Goal: Task Accomplishment & Management: Use online tool/utility

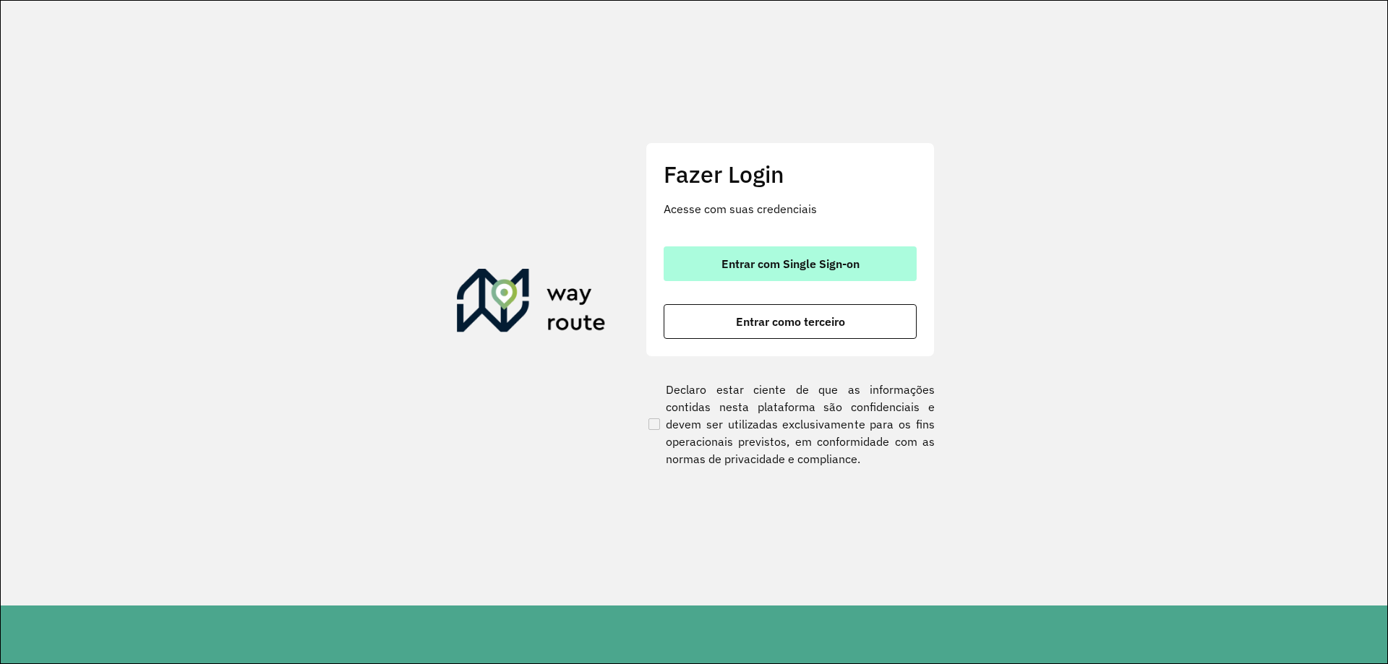
click at [869, 268] on button "Entrar com Single Sign-on" at bounding box center [790, 263] width 253 height 35
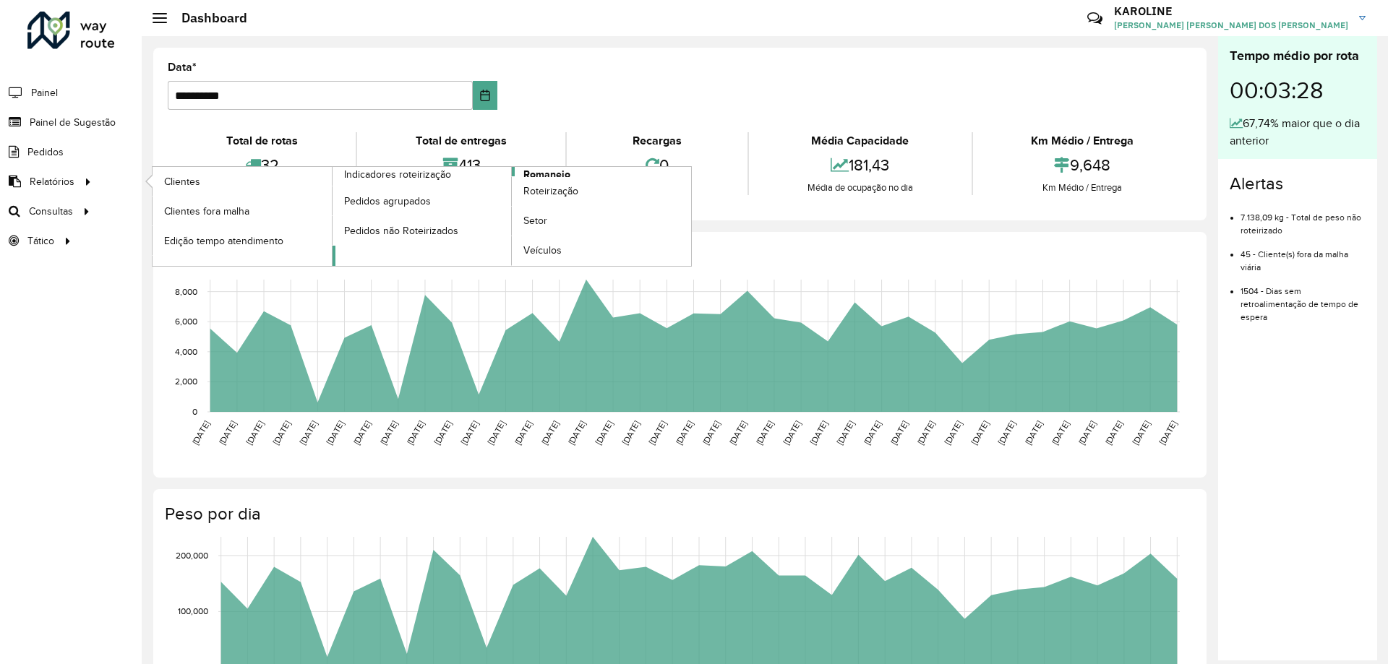
click at [551, 173] on span "Romaneio" at bounding box center [546, 174] width 47 height 15
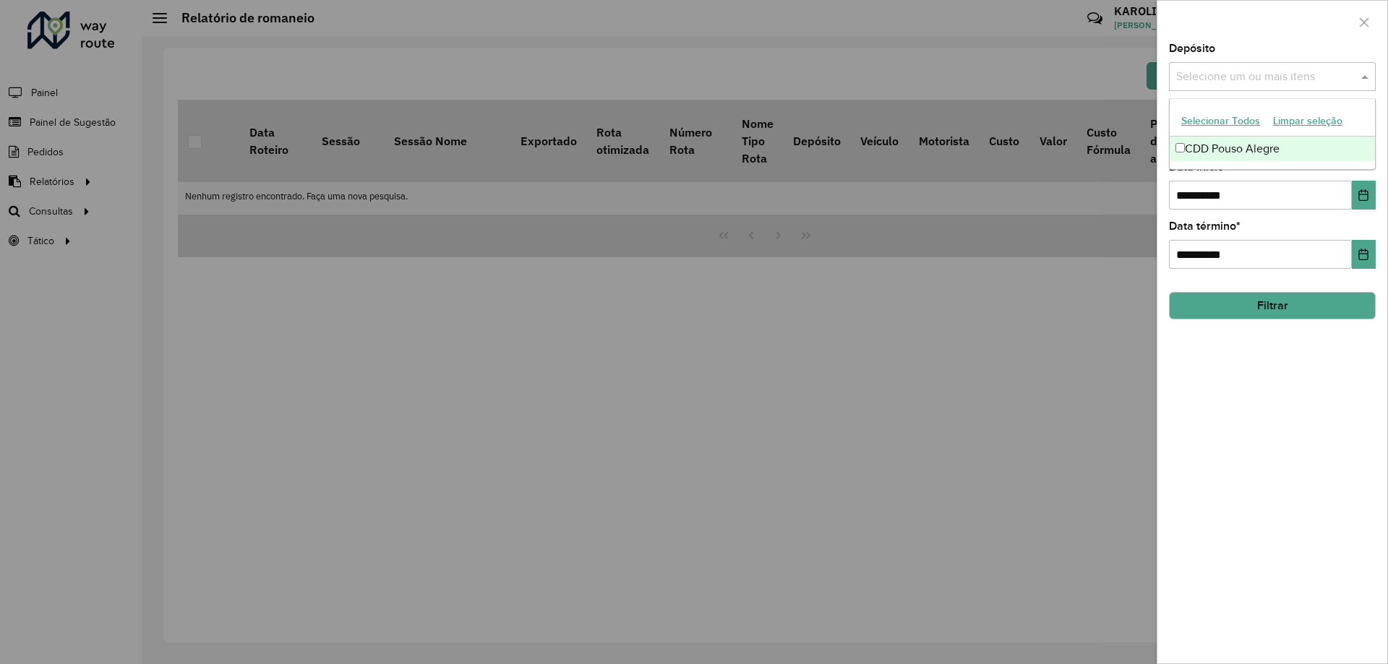
click at [1249, 78] on input "text" at bounding box center [1264, 77] width 185 height 17
click at [1245, 150] on div "CDD Pouso Alegre" at bounding box center [1271, 149] width 205 height 25
click at [1306, 388] on div "**********" at bounding box center [1272, 353] width 230 height 620
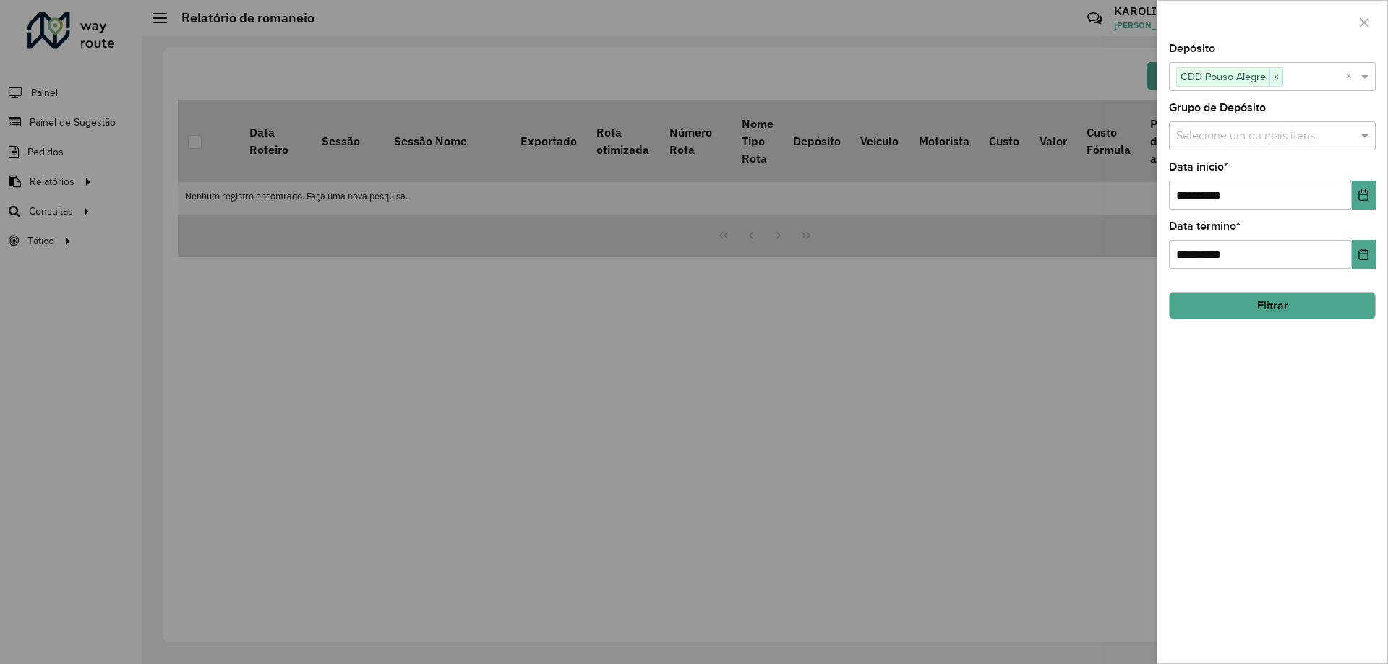
click at [1294, 139] on input "text" at bounding box center [1264, 136] width 185 height 17
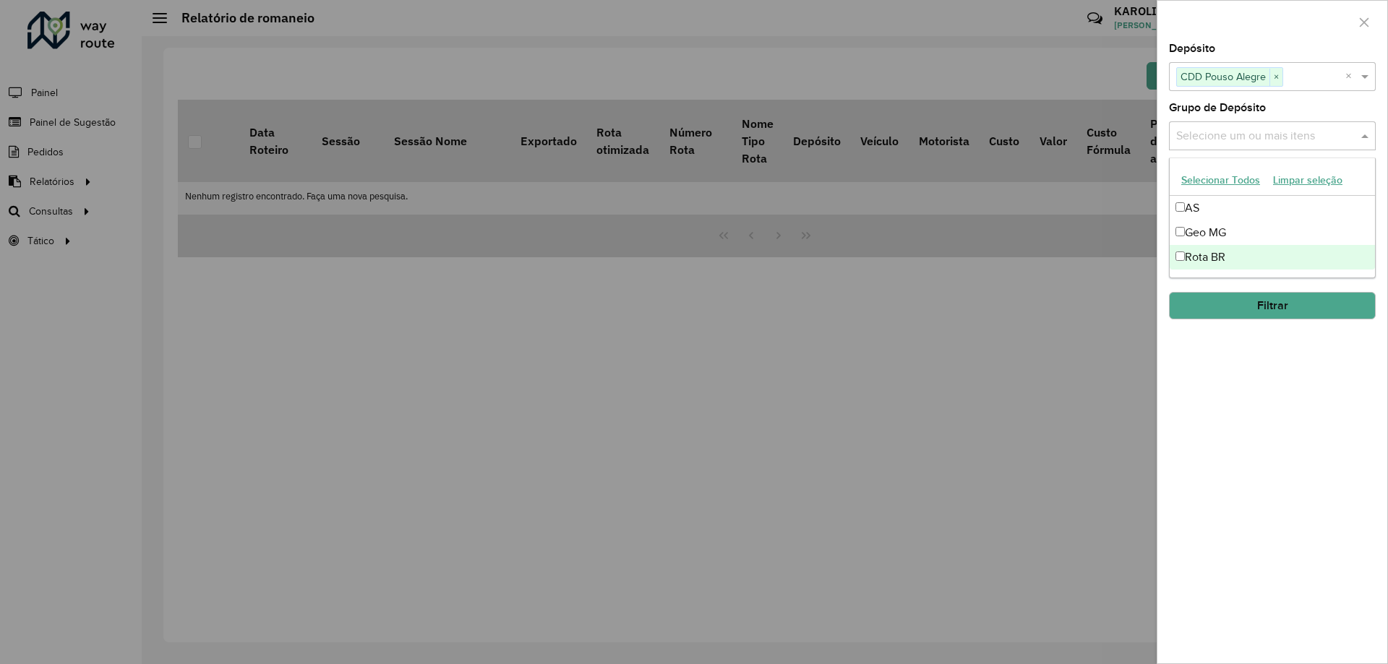
click at [1281, 398] on div "**********" at bounding box center [1272, 353] width 230 height 620
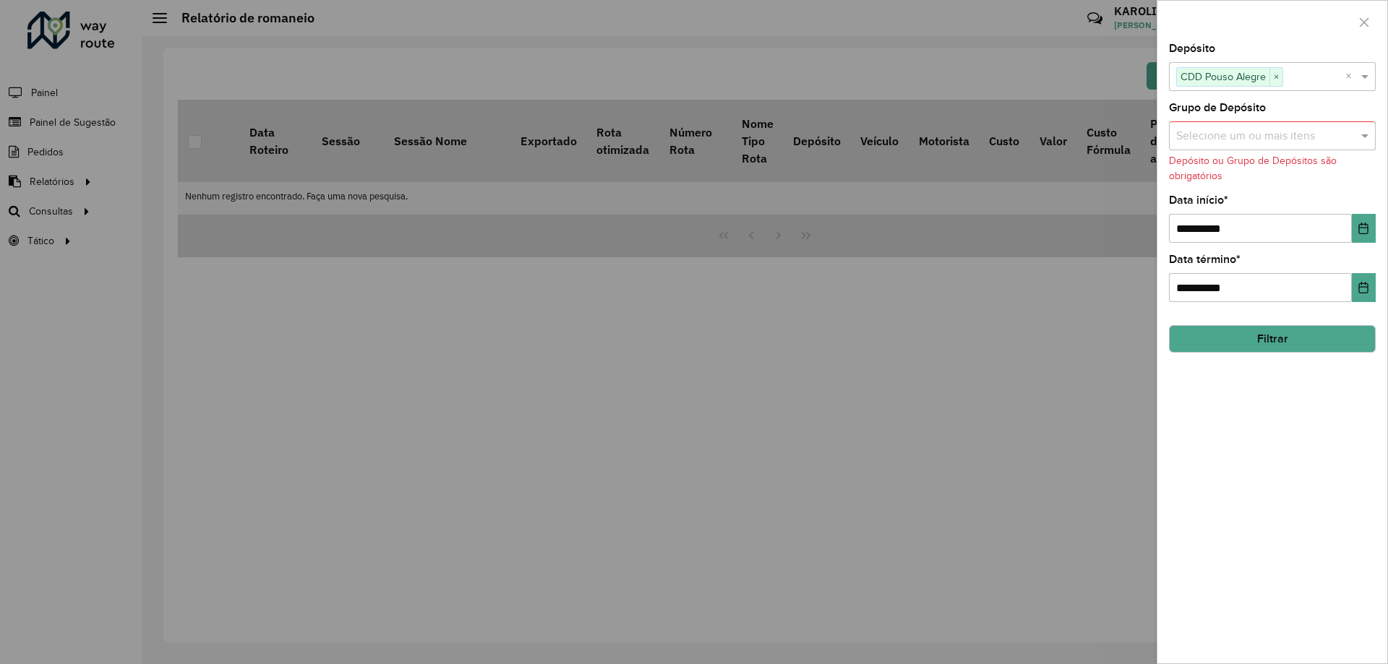
click at [1298, 138] on input "text" at bounding box center [1264, 136] width 185 height 17
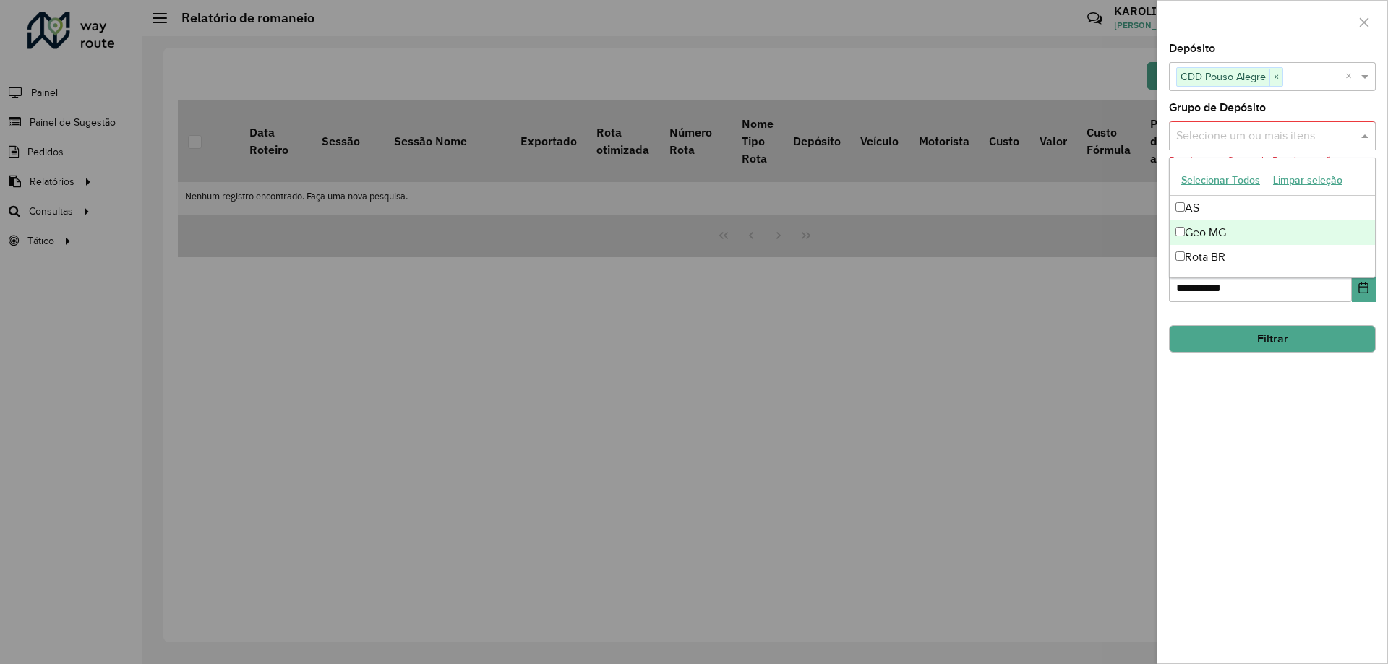
click at [1256, 236] on div "Geo MG" at bounding box center [1271, 232] width 205 height 25
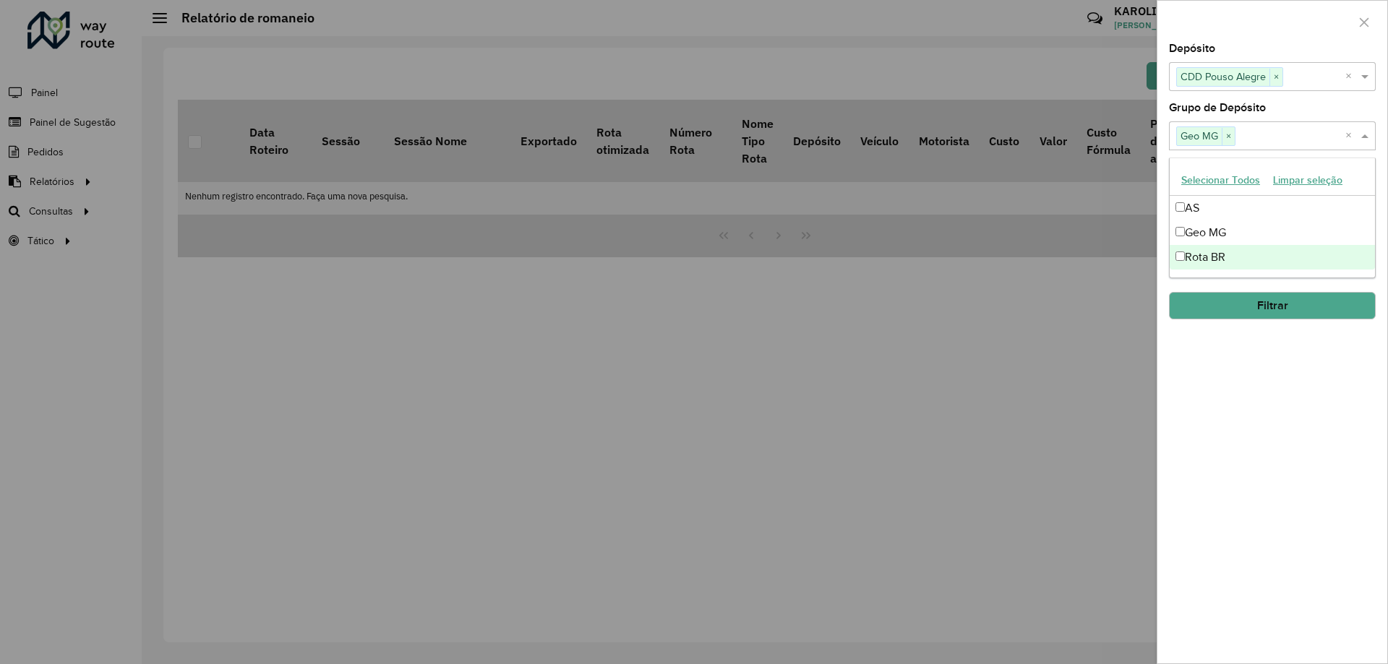
click at [1325, 500] on div "**********" at bounding box center [1272, 353] width 230 height 620
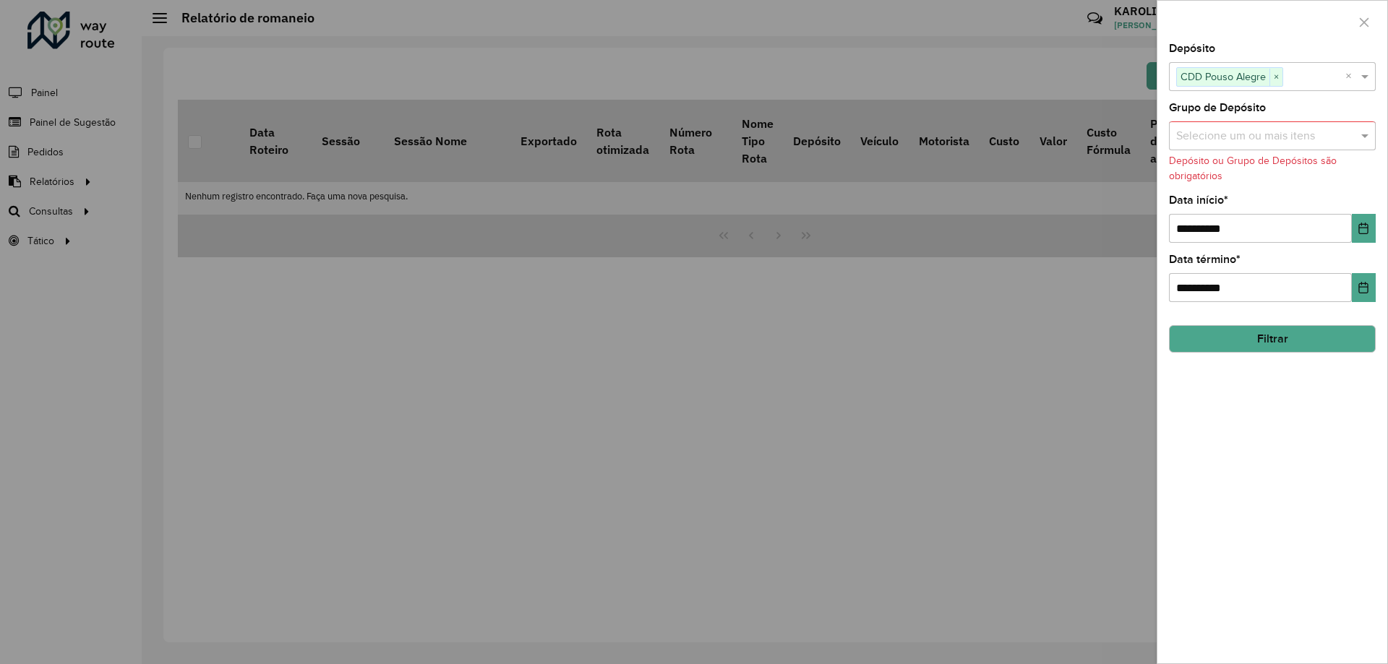
click at [1296, 463] on div "**********" at bounding box center [1272, 353] width 230 height 620
click at [1250, 139] on input "text" at bounding box center [1264, 136] width 185 height 17
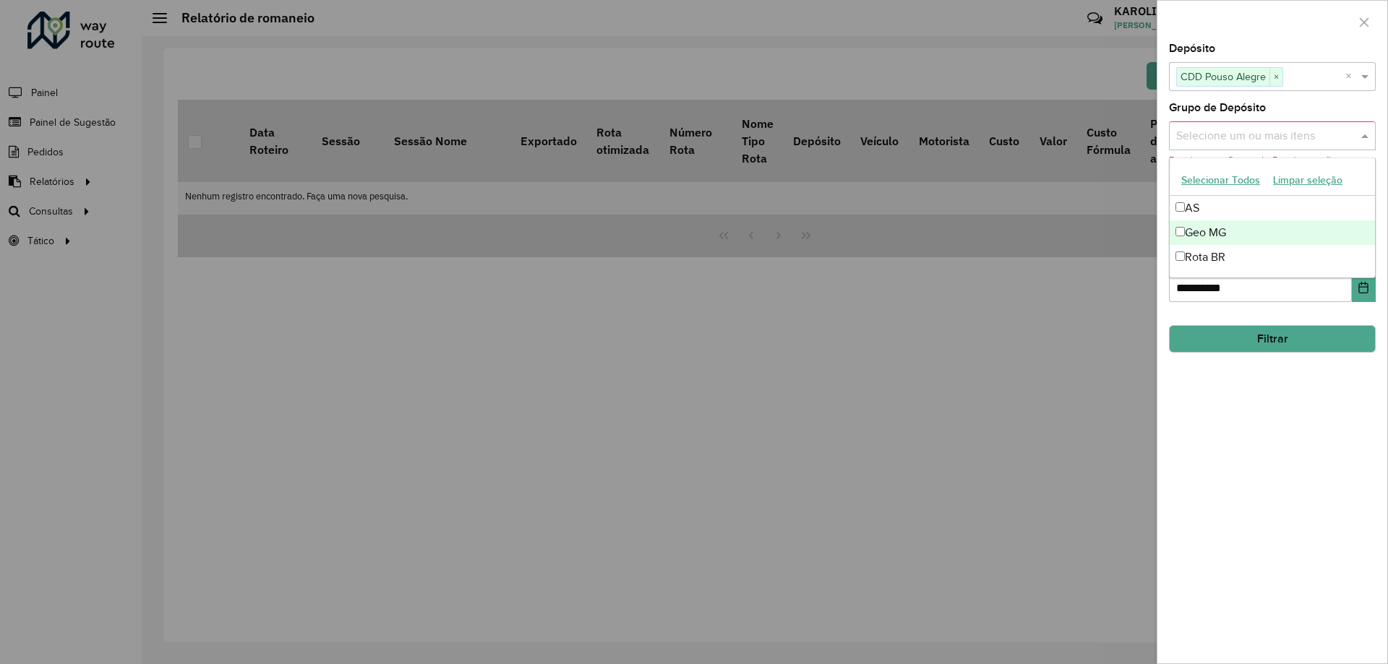
click at [1233, 231] on div "Geo MG" at bounding box center [1271, 232] width 205 height 25
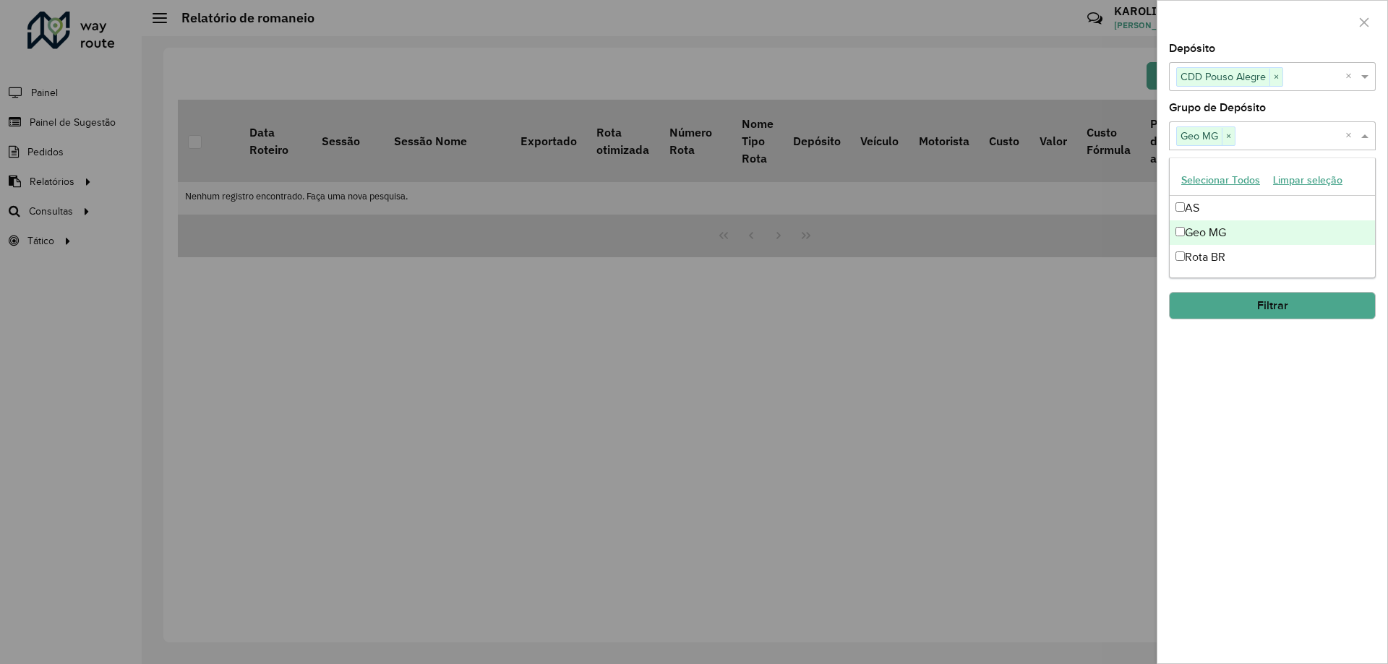
click at [1275, 424] on div "**********" at bounding box center [1272, 353] width 230 height 620
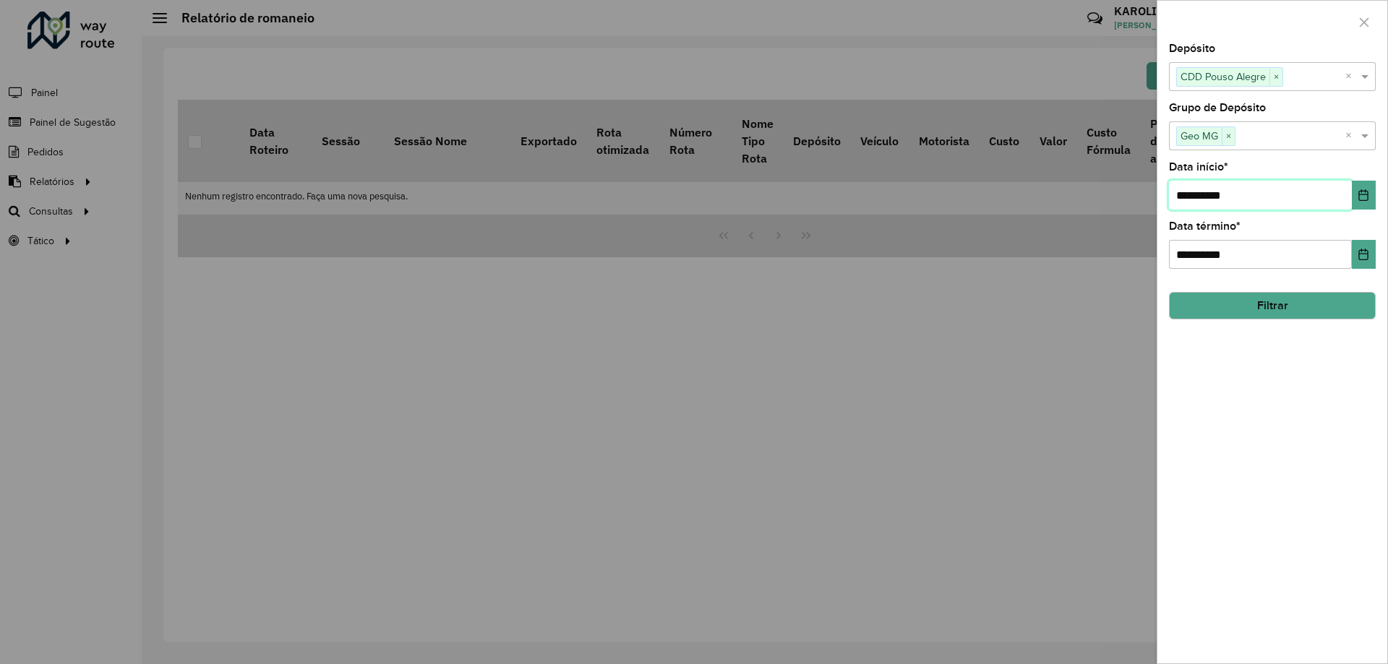
click at [1307, 191] on input "**********" at bounding box center [1260, 195] width 183 height 29
click at [1360, 192] on icon "Choose Date" at bounding box center [1363, 195] width 9 height 12
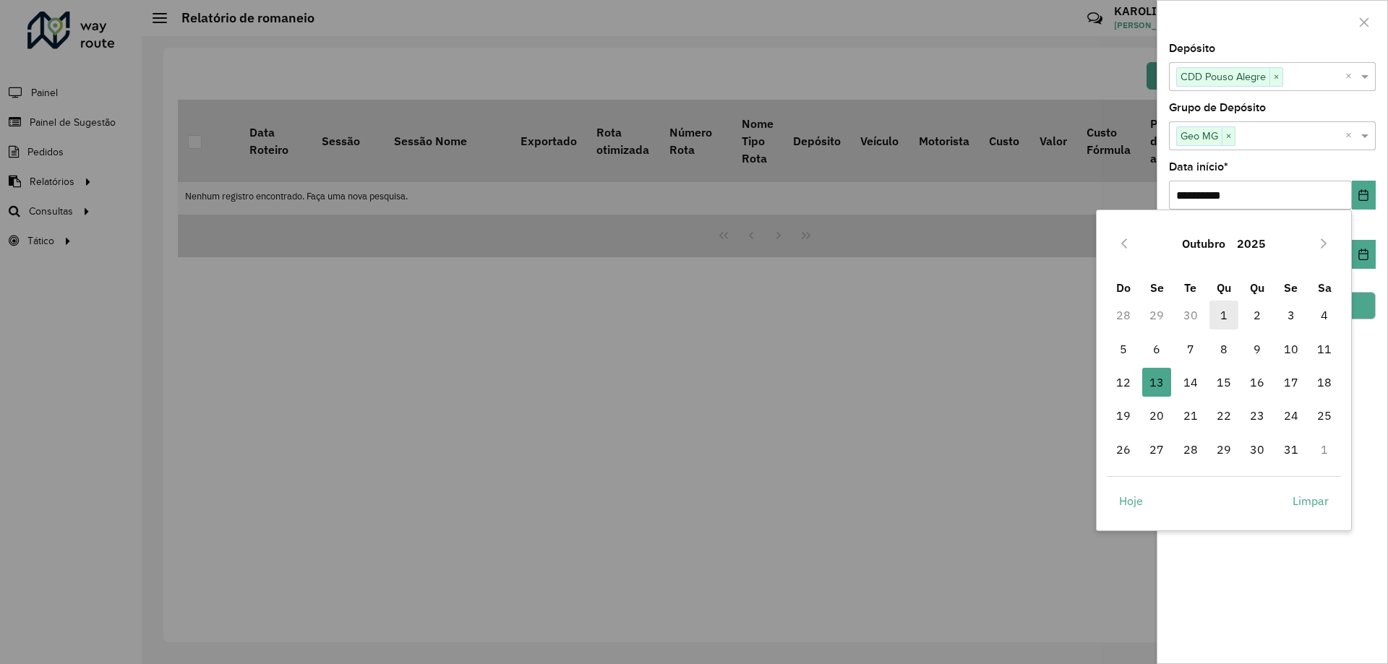
click at [1230, 318] on span "1" at bounding box center [1223, 315] width 29 height 29
type input "**********"
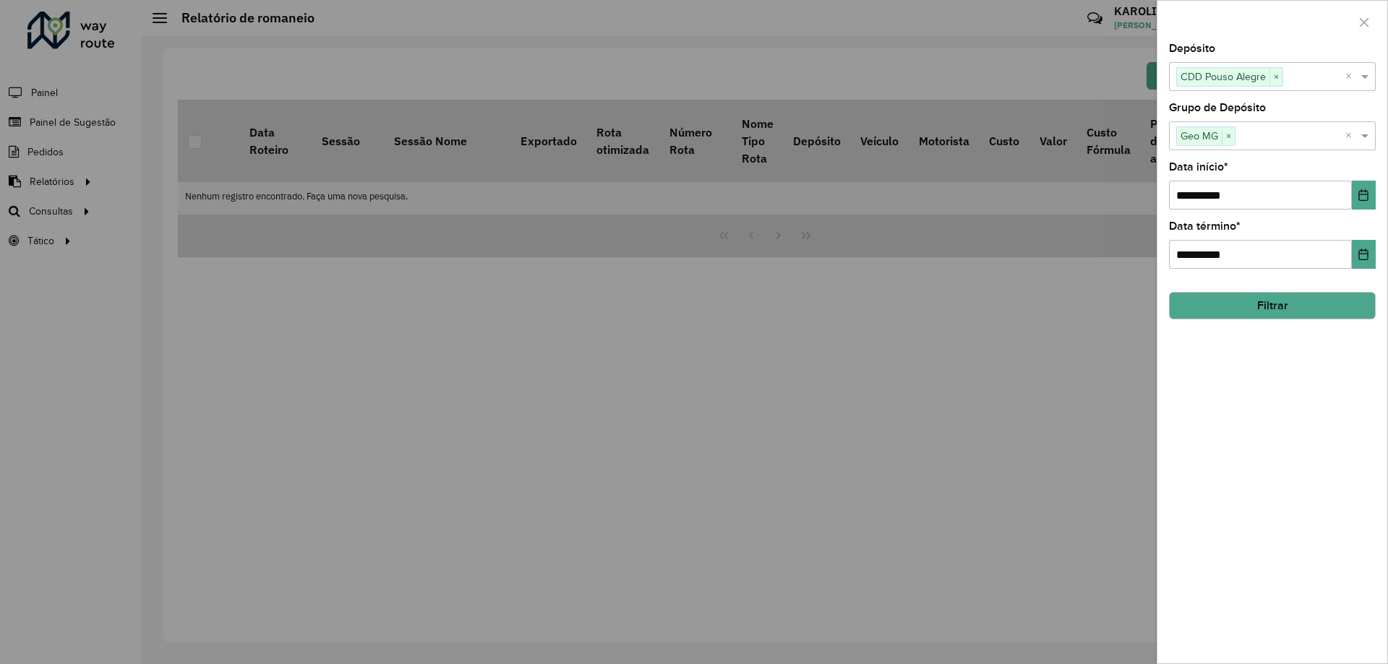
click at [1302, 317] on button "Filtrar" at bounding box center [1272, 305] width 207 height 27
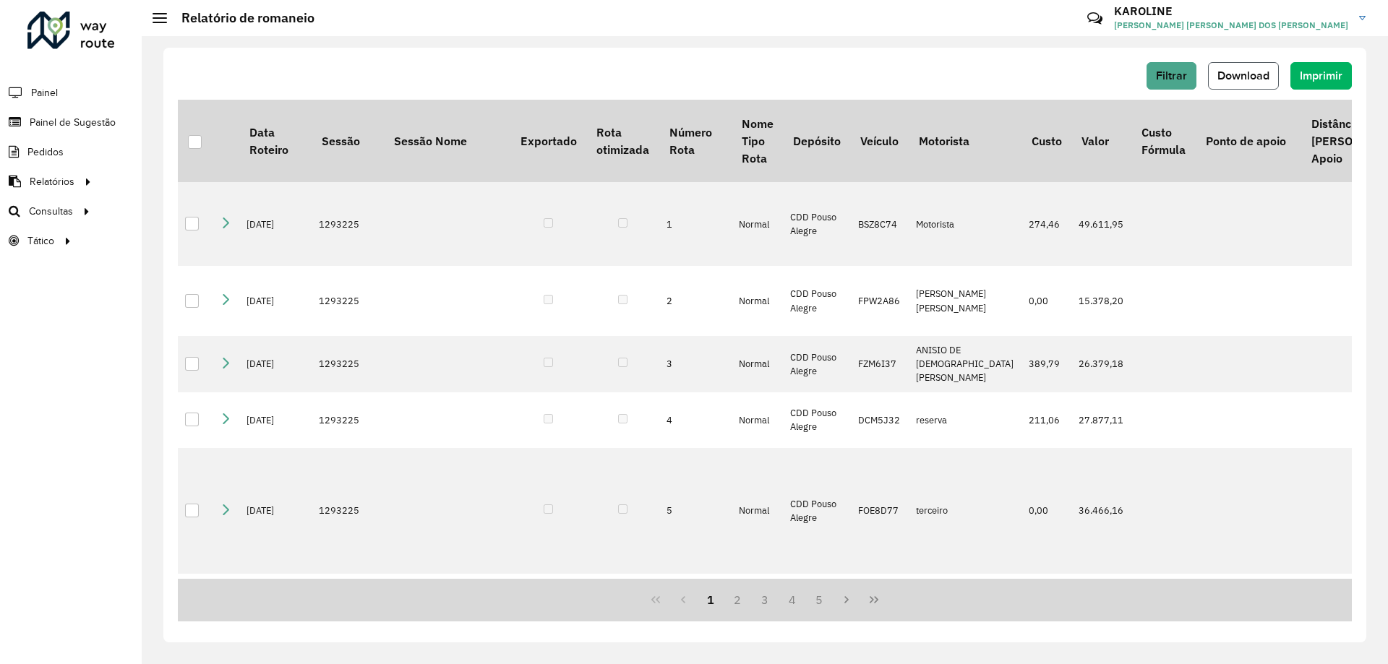
click at [1246, 79] on span "Download" at bounding box center [1243, 75] width 52 height 12
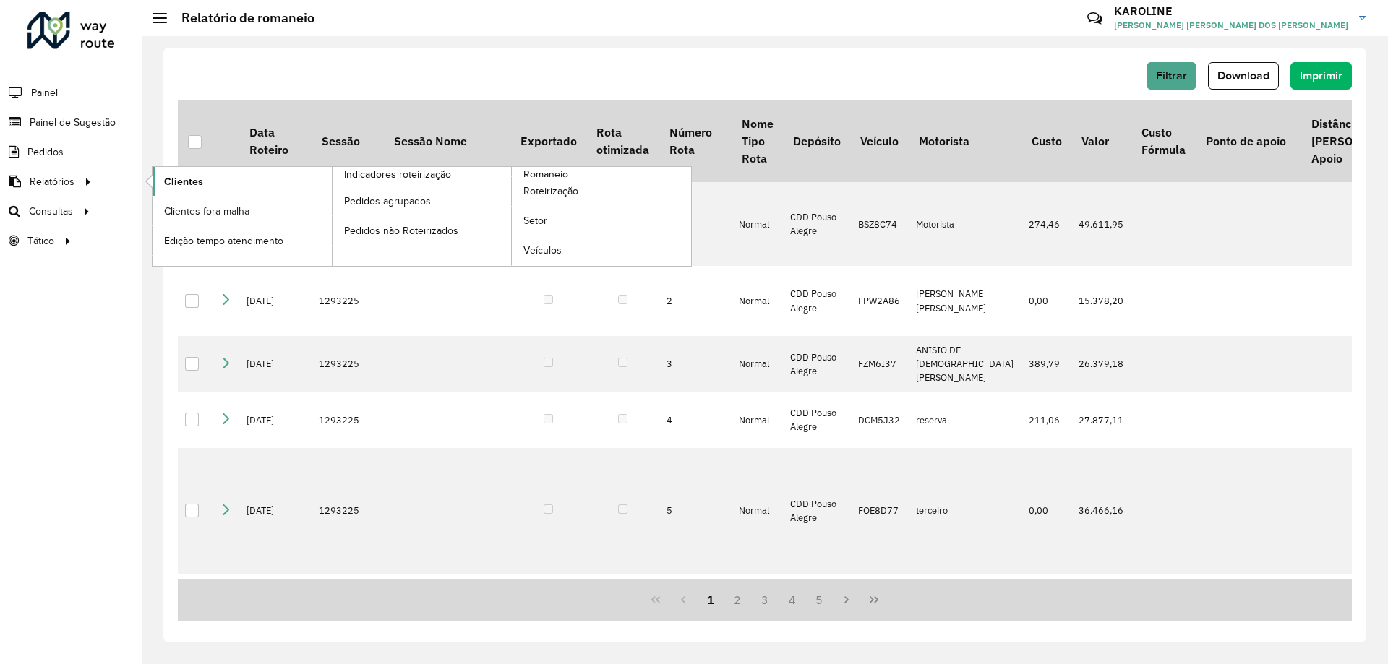
click at [192, 186] on span "Clientes" at bounding box center [183, 181] width 39 height 15
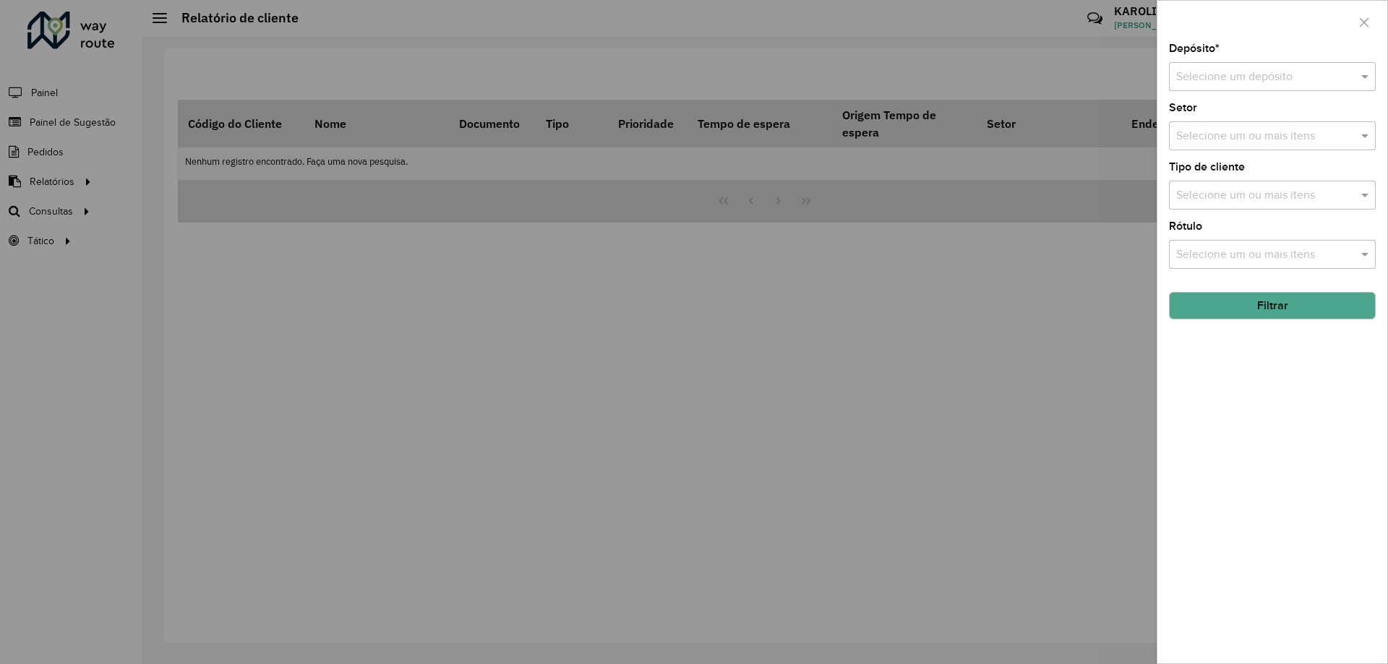
click at [1244, 74] on input "text" at bounding box center [1257, 77] width 163 height 17
click at [1238, 129] on div "CDD Pouso Alegre" at bounding box center [1271, 118] width 205 height 25
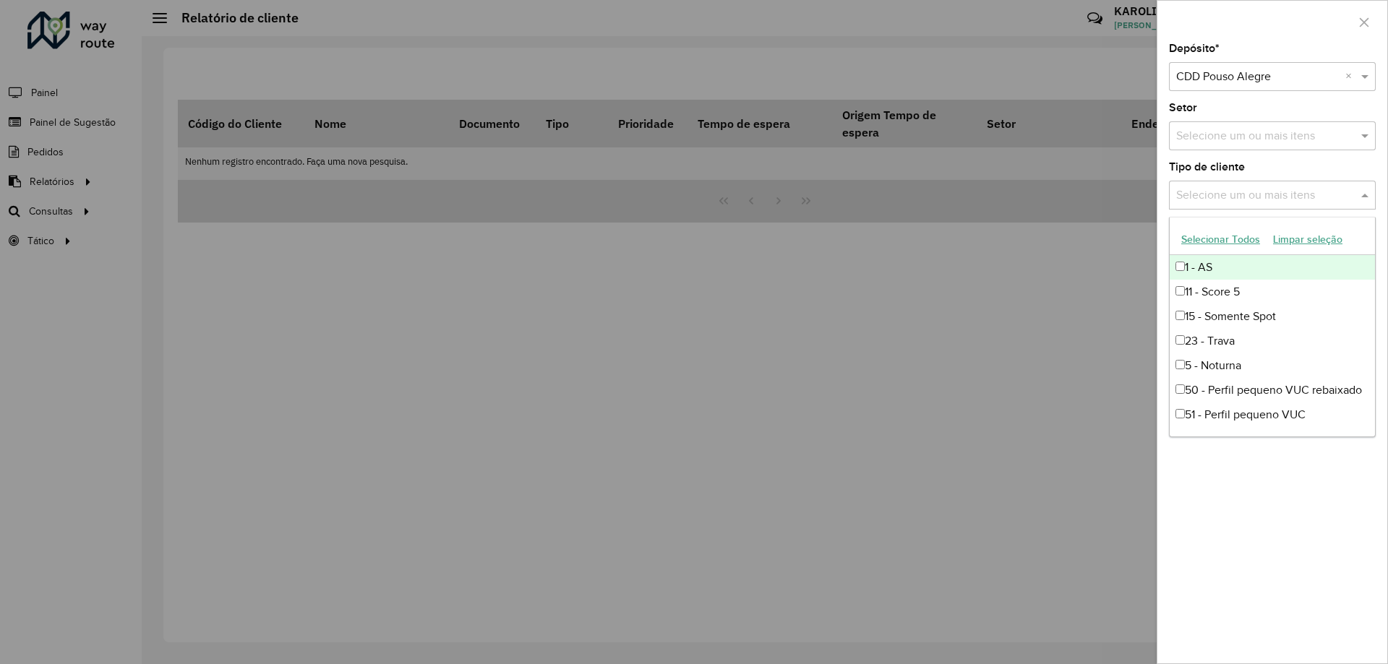
click at [1272, 194] on input "text" at bounding box center [1264, 195] width 185 height 17
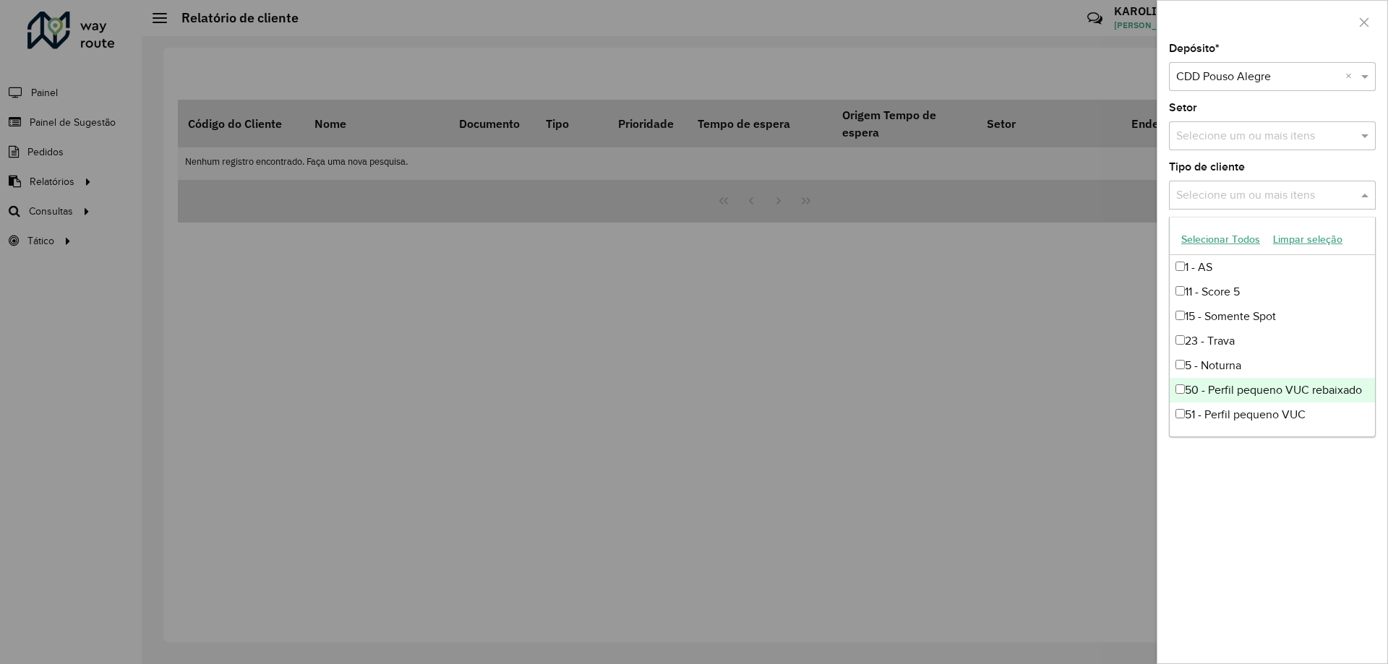
click at [1312, 525] on div "Depósito * Selecione um depósito × CDD Pouso Alegre × Setor Selecione um ou mai…" at bounding box center [1272, 353] width 230 height 620
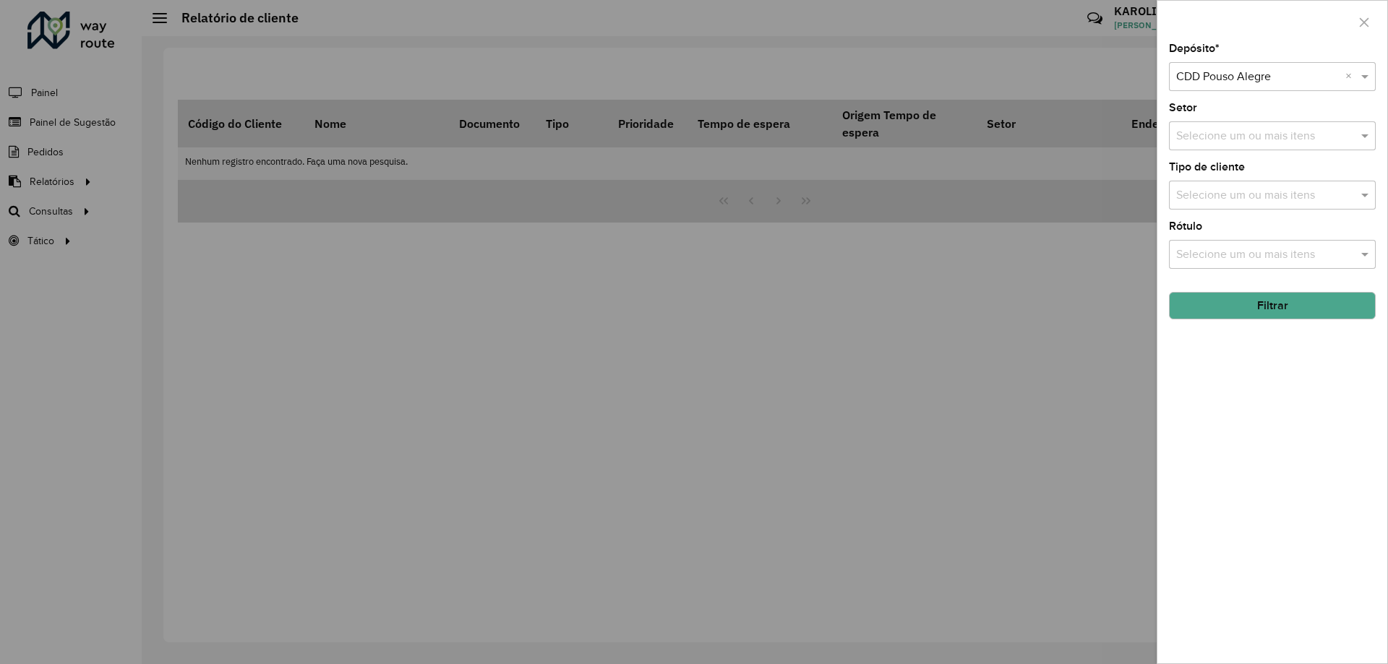
click at [1277, 249] on input "text" at bounding box center [1264, 254] width 185 height 17
click at [1261, 528] on div "Depósito * Selecione um depósito × CDD Pouso Alegre × Setor Selecione um ou mai…" at bounding box center [1272, 353] width 230 height 620
click at [1278, 300] on button "Filtrar" at bounding box center [1272, 305] width 207 height 27
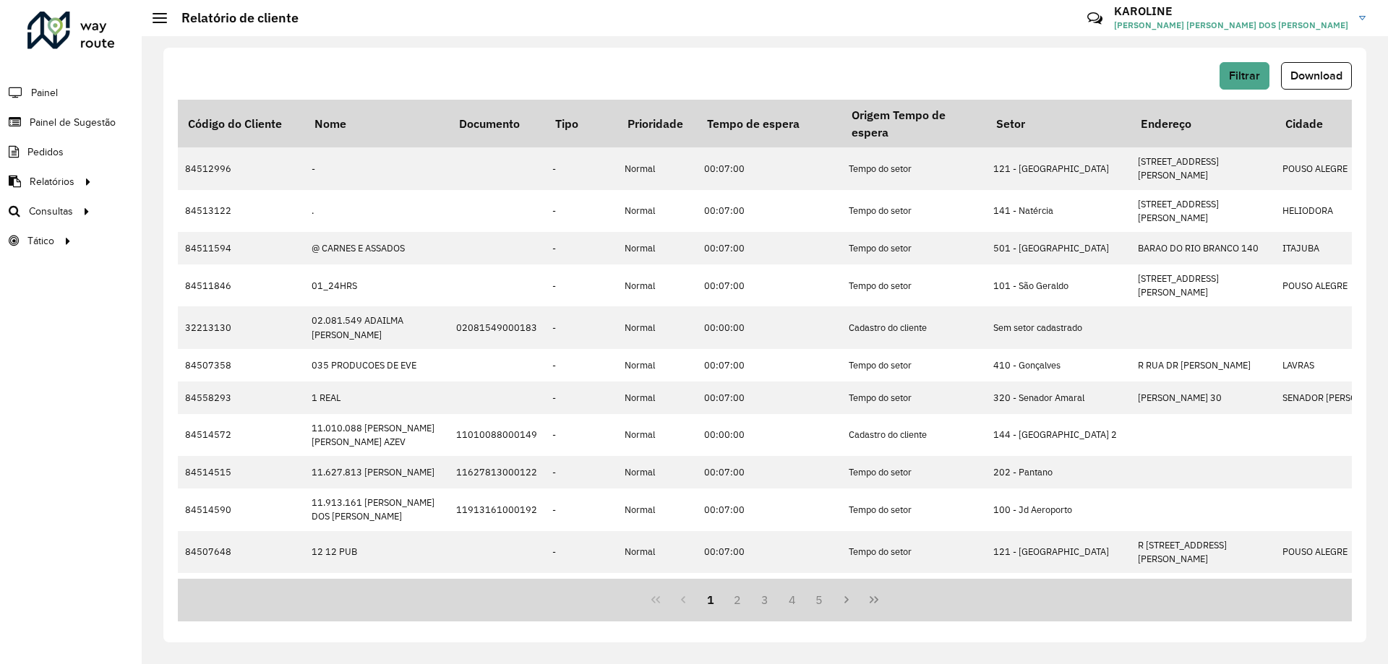
click at [1308, 79] on span "Download" at bounding box center [1316, 75] width 52 height 12
click at [52, 121] on span "Painel de Sugestão" at bounding box center [75, 122] width 90 height 15
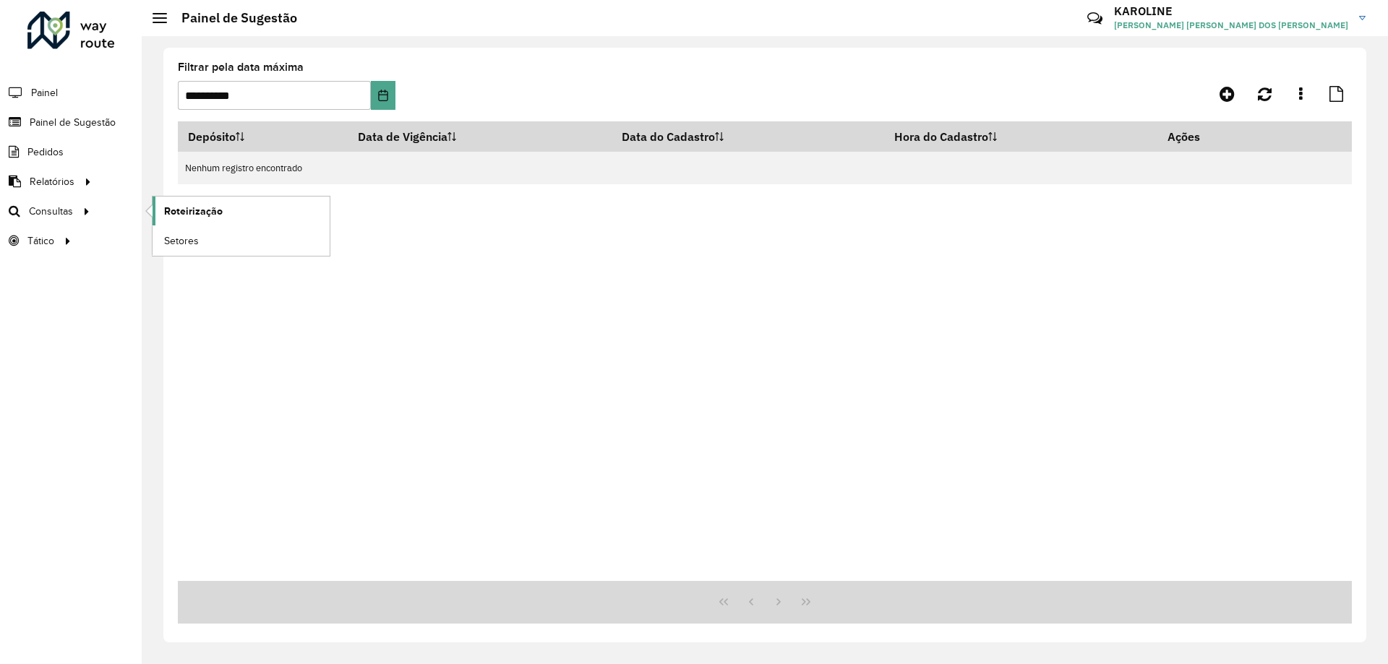
click at [205, 220] on link "Roteirização" at bounding box center [241, 211] width 177 height 29
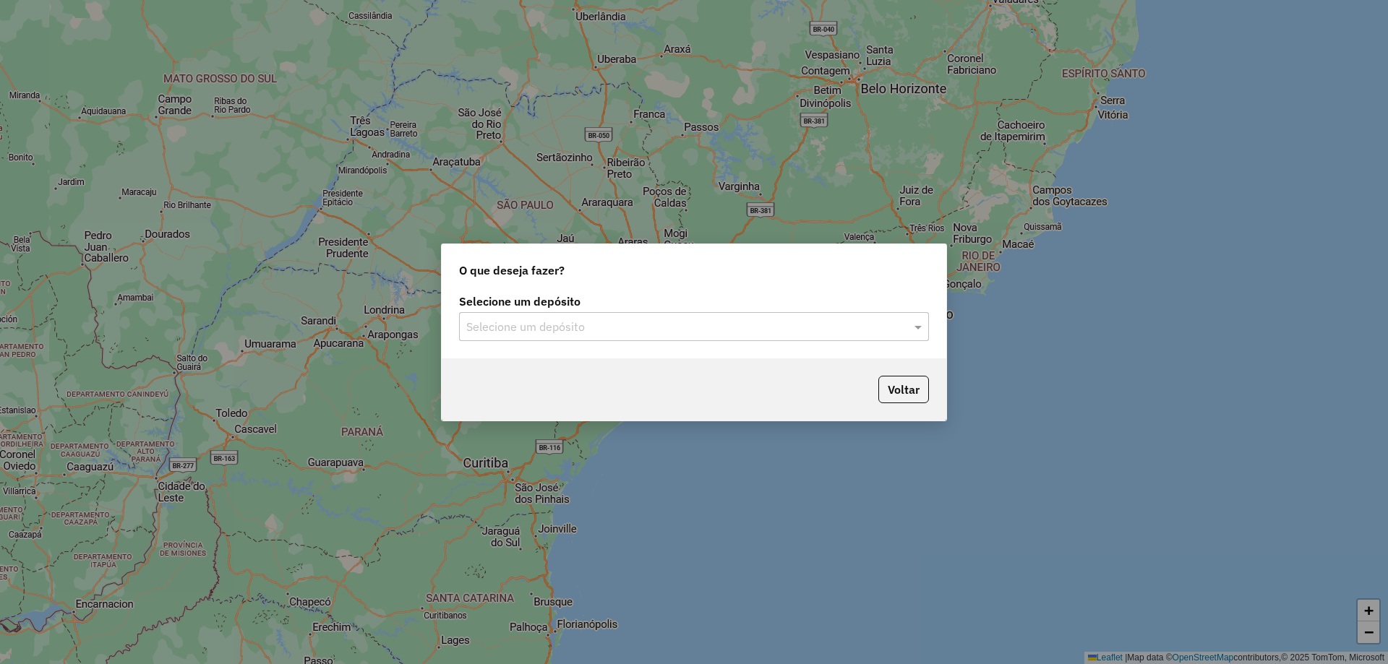
click at [699, 319] on input "text" at bounding box center [679, 327] width 426 height 17
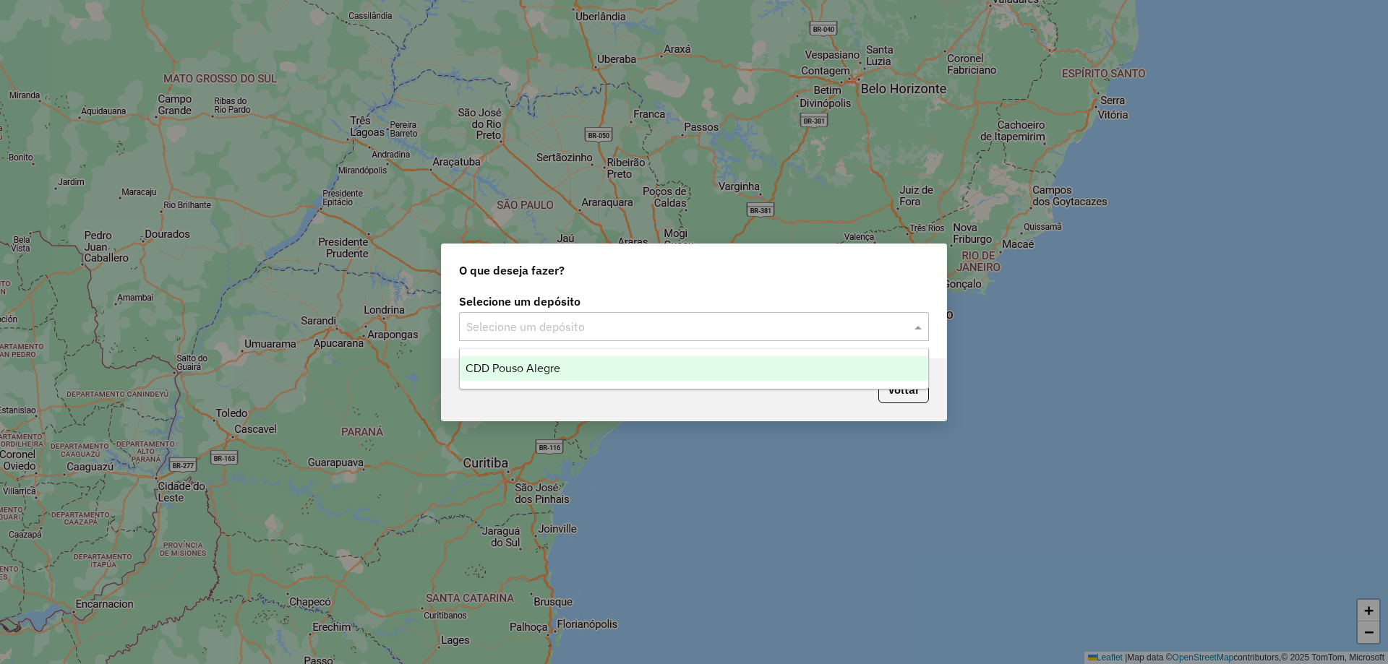
click at [619, 360] on div "CDD Pouso Alegre" at bounding box center [694, 368] width 468 height 25
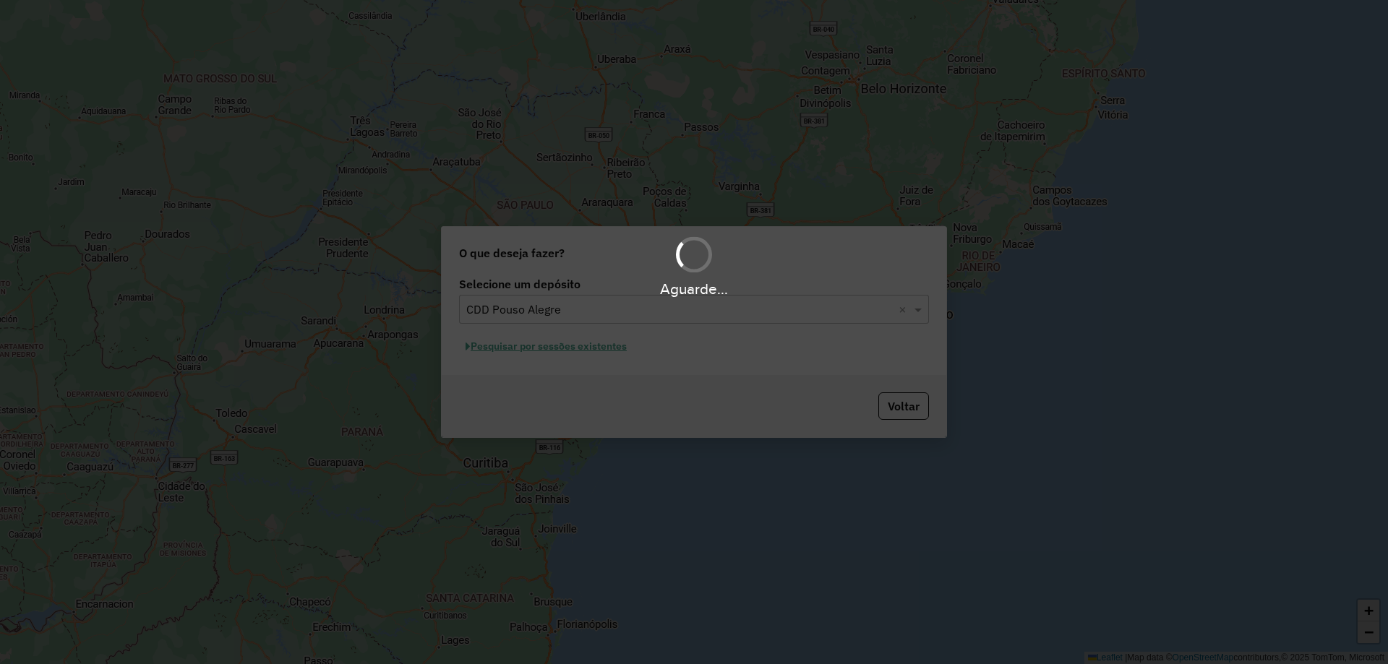
click at [570, 353] on hb-app "Aguarde... Pop-up bloqueado! Seu navegador bloqueou automáticamente a abertura …" at bounding box center [694, 332] width 1388 height 664
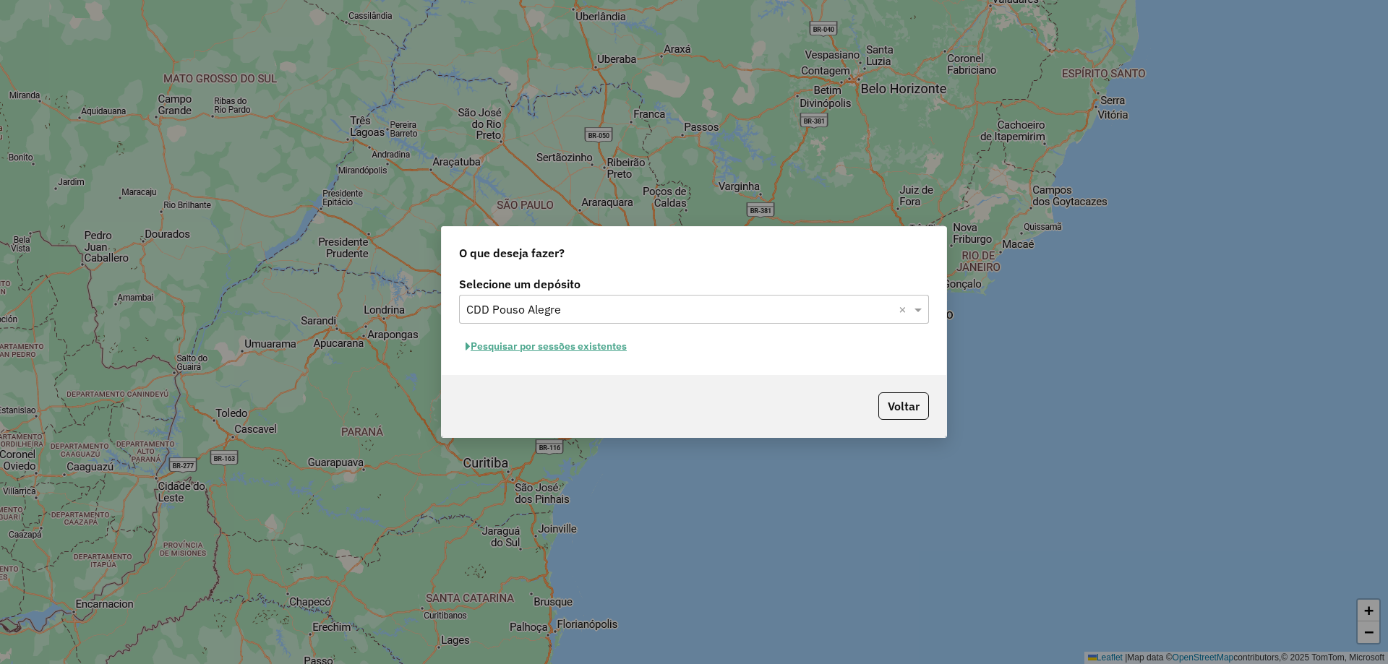
click at [570, 352] on button "Pesquisar por sessões existentes" at bounding box center [546, 346] width 174 height 22
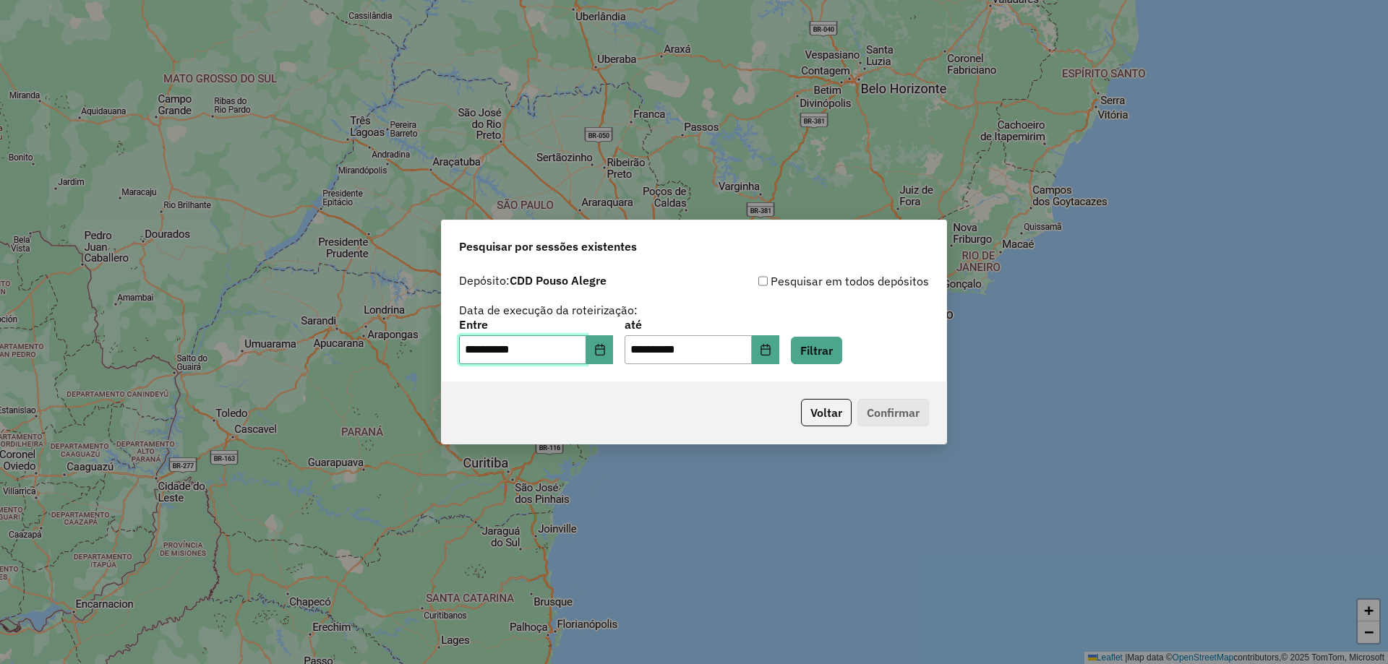
click at [586, 348] on input "**********" at bounding box center [522, 349] width 127 height 29
click at [604, 352] on icon "Choose Date" at bounding box center [600, 350] width 12 height 12
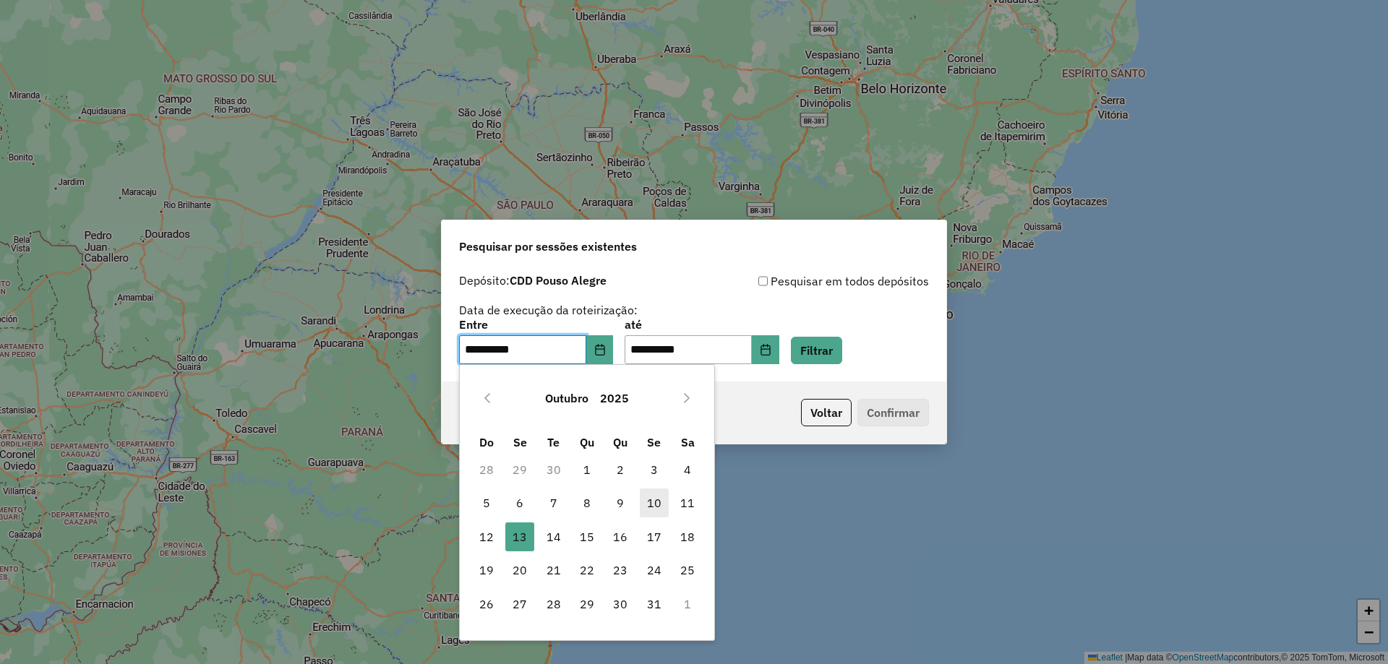
click at [654, 497] on span "10" at bounding box center [654, 503] width 29 height 29
type input "**********"
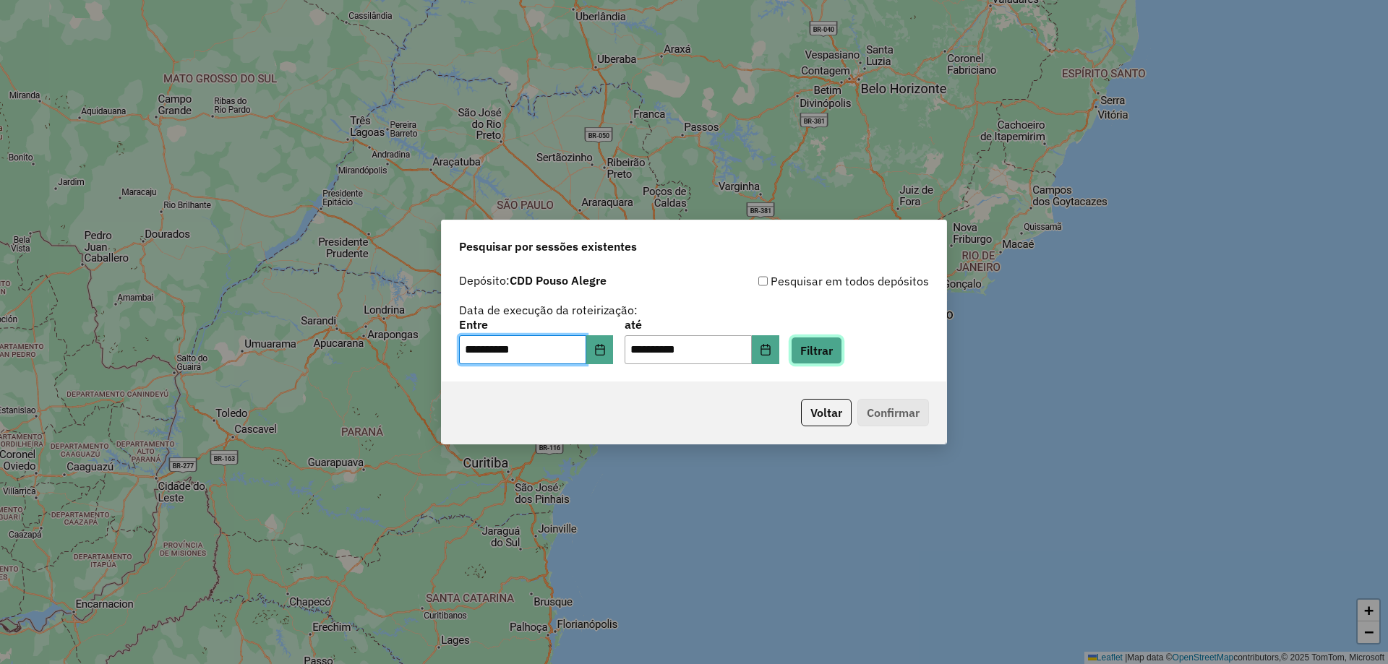
click at [841, 361] on button "Filtrar" at bounding box center [816, 350] width 51 height 27
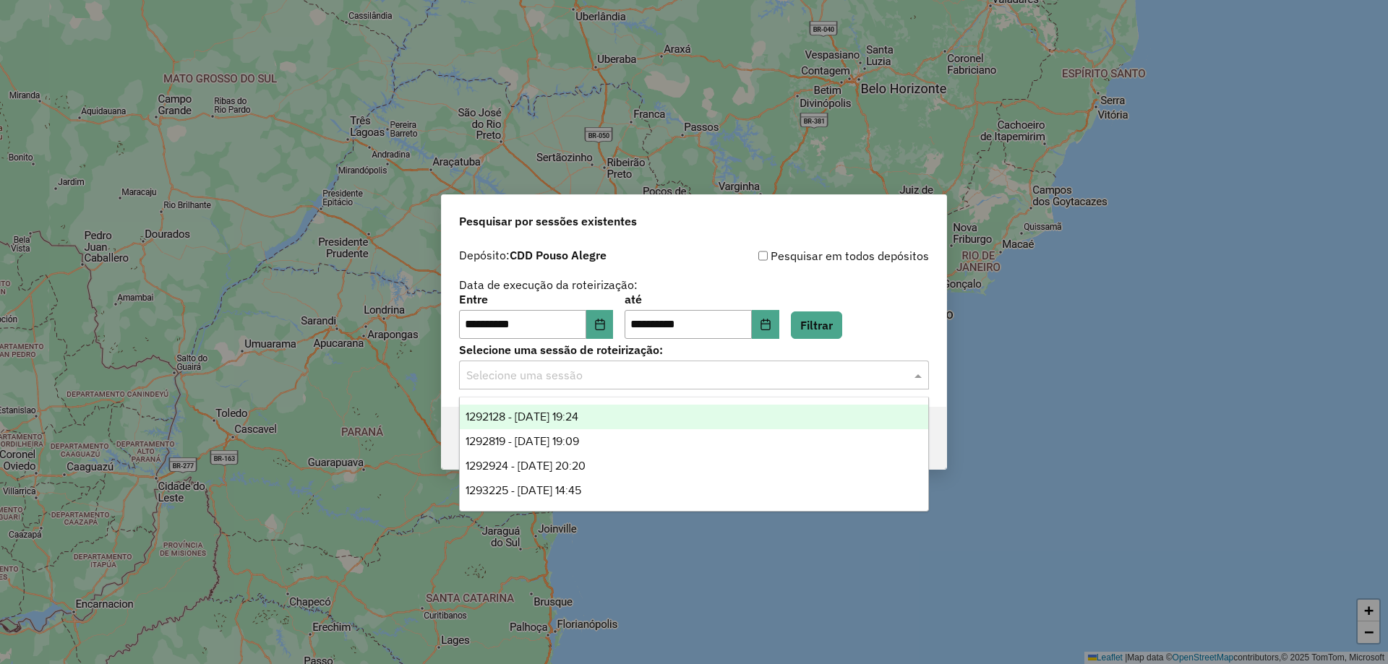
click at [596, 380] on input "text" at bounding box center [679, 375] width 426 height 17
click at [578, 411] on span "1292128 - 10/10/2025 19:24" at bounding box center [521, 417] width 113 height 12
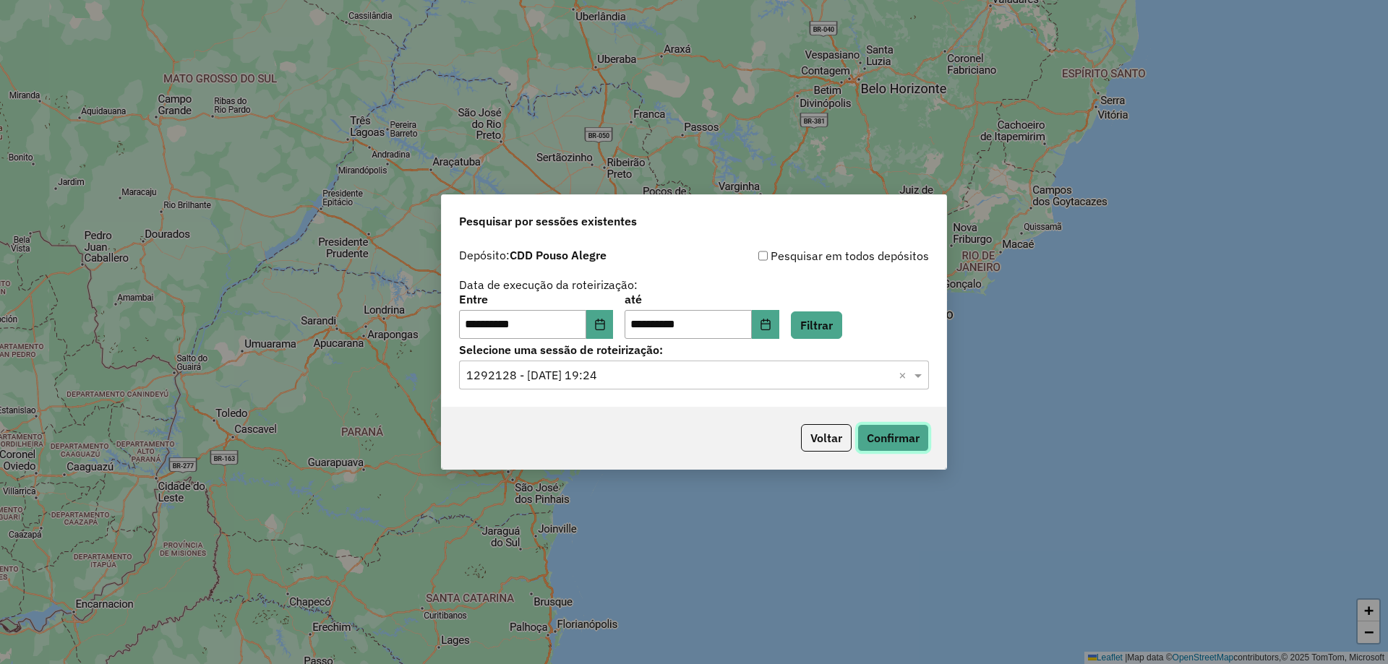
click at [875, 441] on button "Confirmar" at bounding box center [893, 437] width 72 height 27
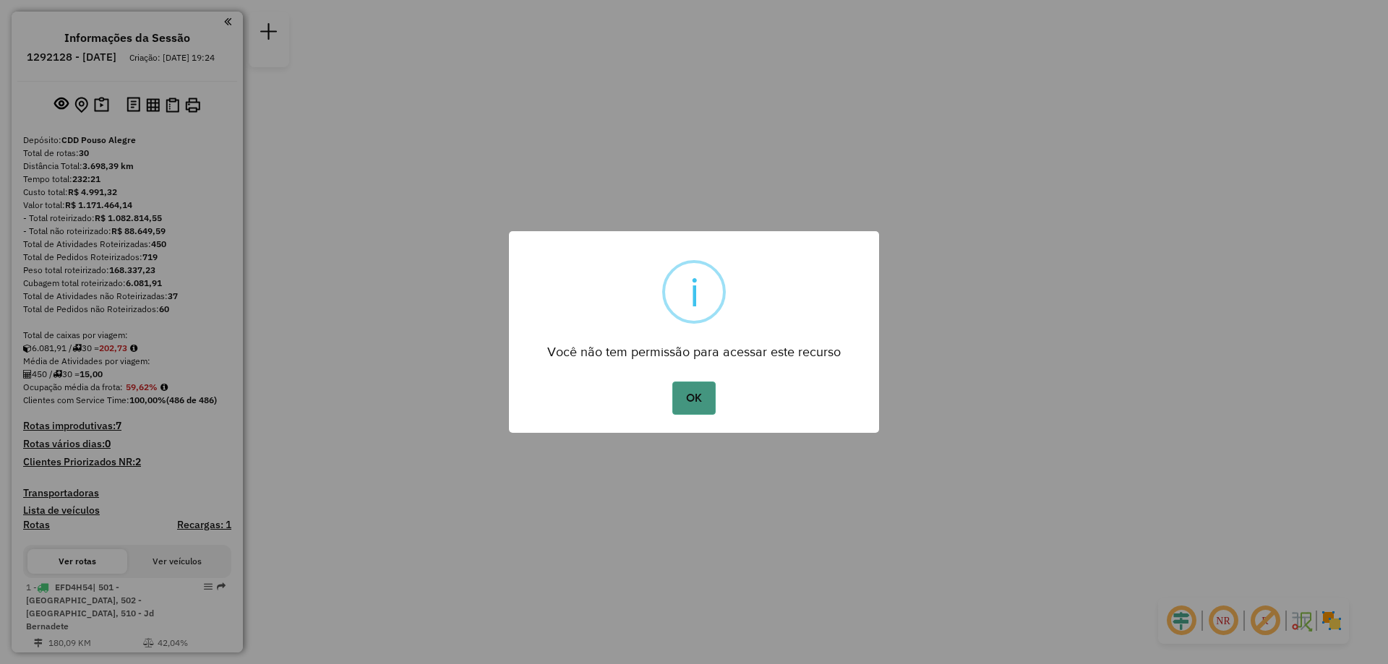
click at [690, 395] on button "OK" at bounding box center [693, 398] width 43 height 33
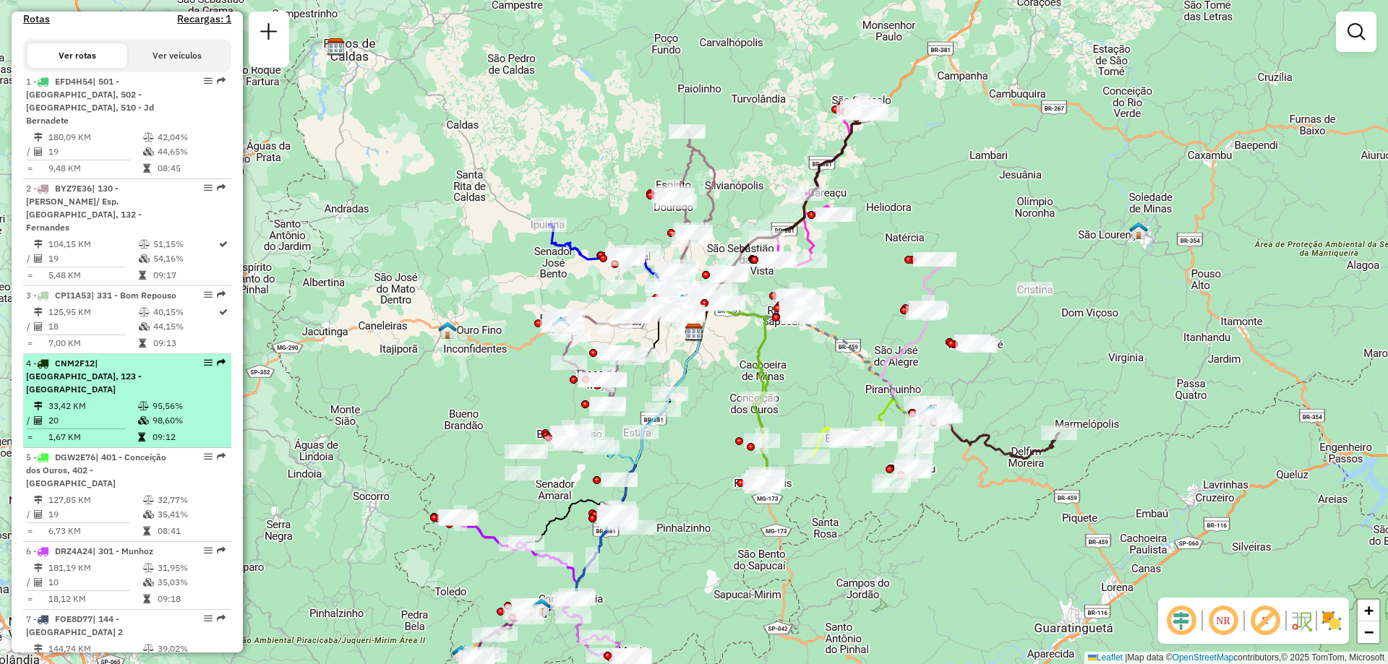
scroll to position [578, 0]
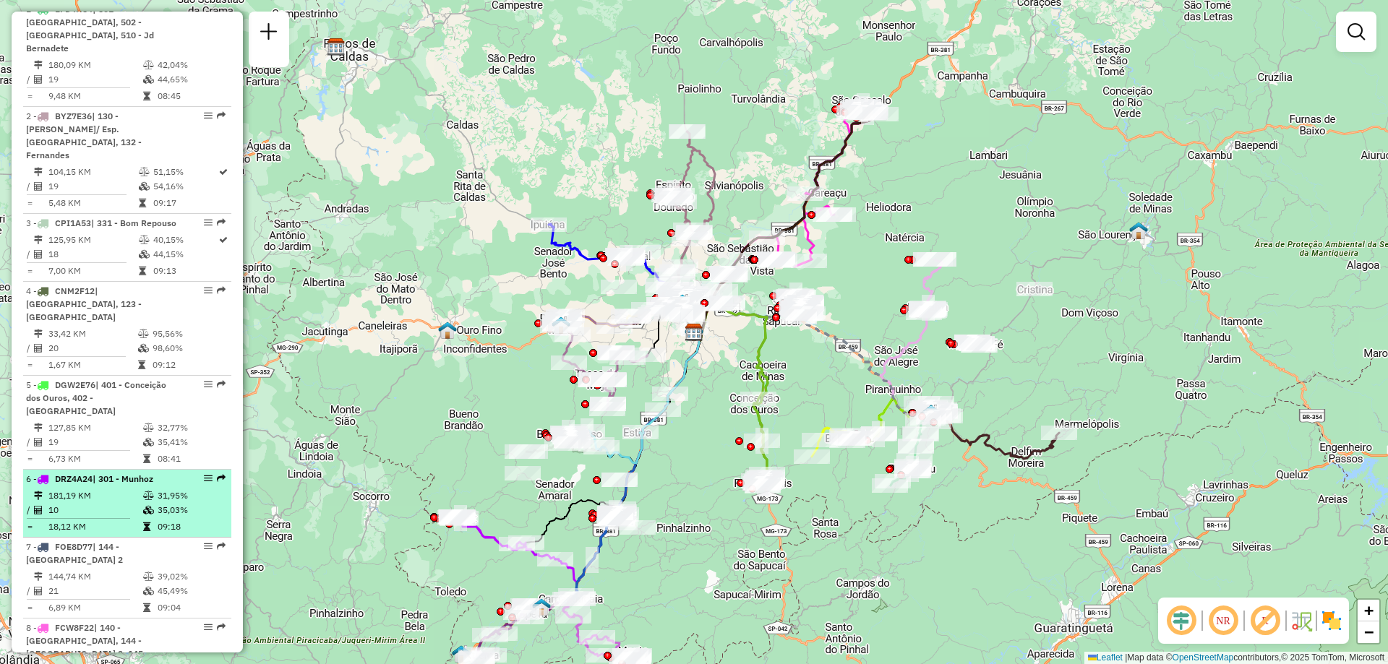
click at [204, 474] on em at bounding box center [208, 478] width 9 height 9
select select "**********"
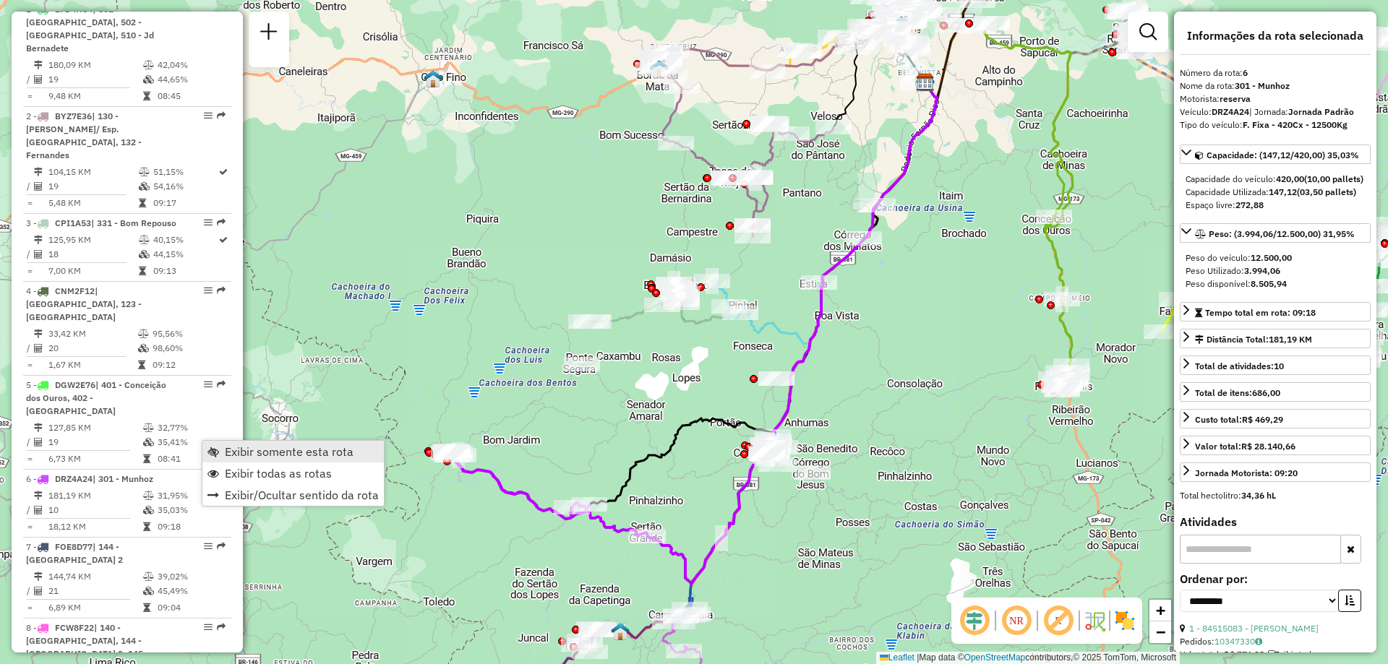
click at [301, 447] on span "Exibir somente esta rota" at bounding box center [289, 452] width 129 height 12
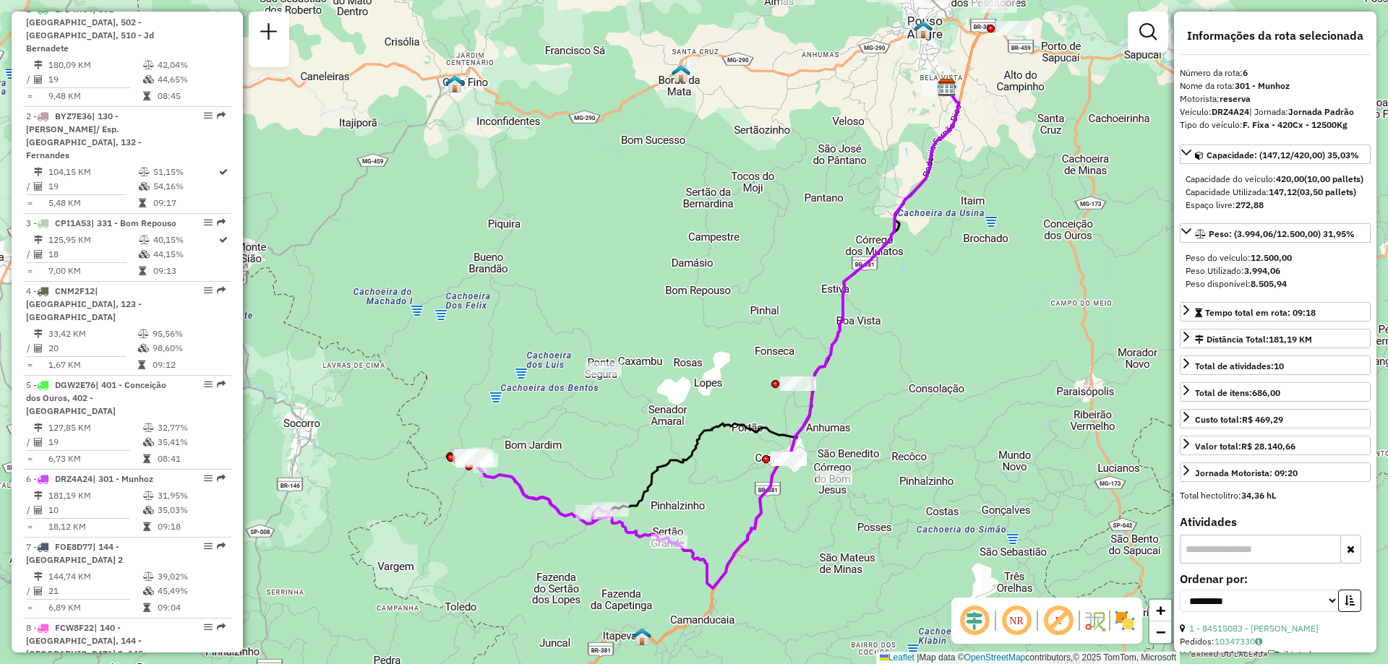
drag, startPoint x: 916, startPoint y: 486, endPoint x: 938, endPoint y: 491, distance: 22.3
click at [938, 491] on div "Janela de atendimento Grade de atendimento Capacidade Transportadoras Veículos …" at bounding box center [694, 332] width 1388 height 664
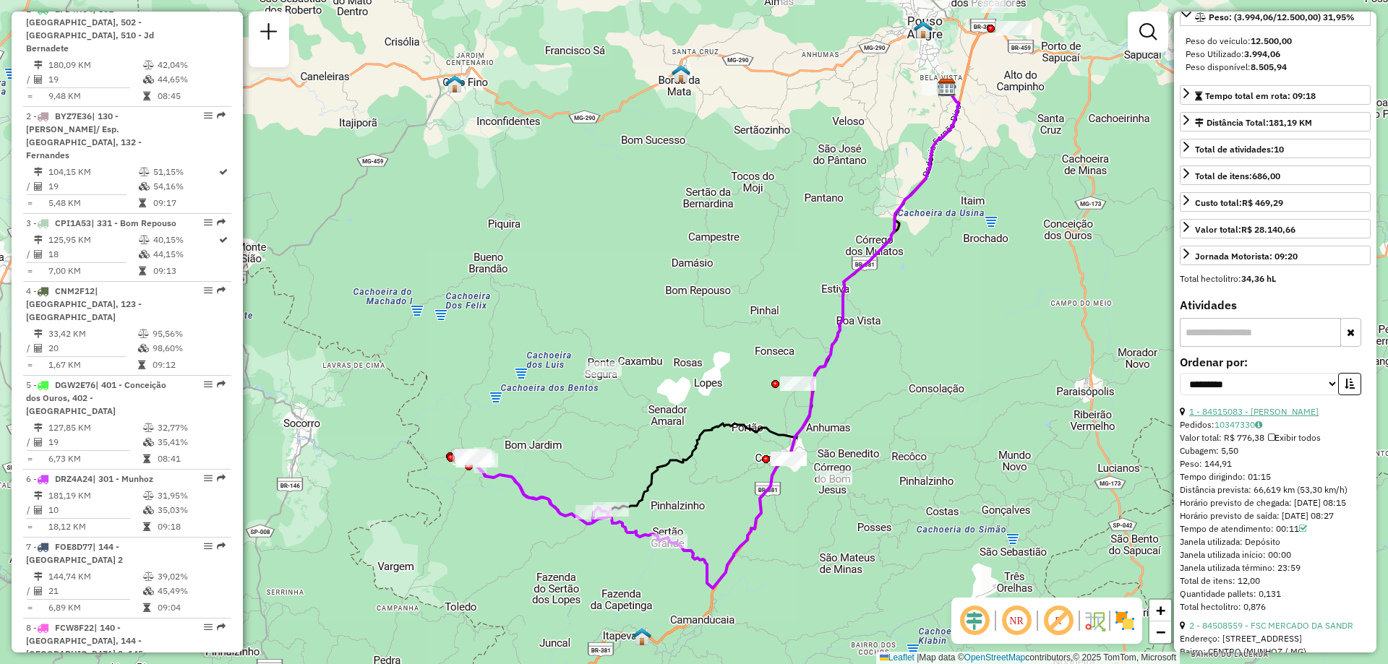
click at [1238, 417] on link "1 - 84515083 - [PERSON_NAME]" at bounding box center [1253, 411] width 129 height 11
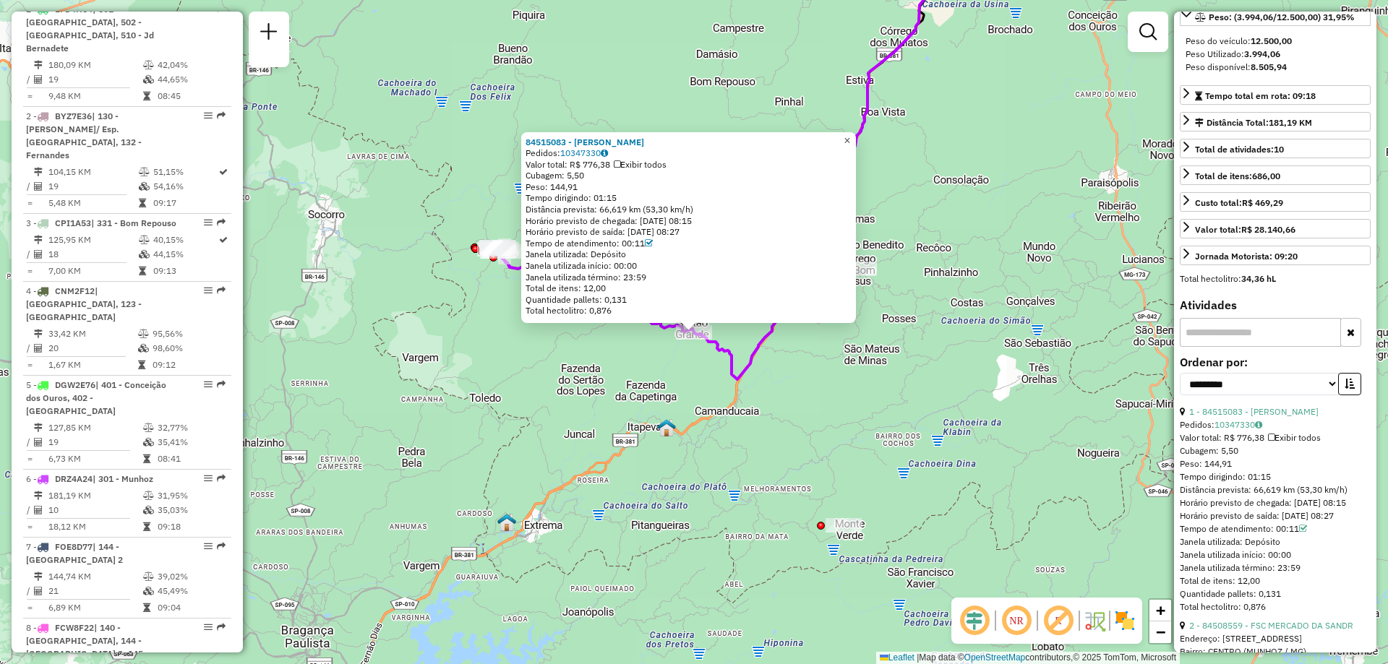
click at [850, 134] on span "×" at bounding box center [846, 140] width 7 height 12
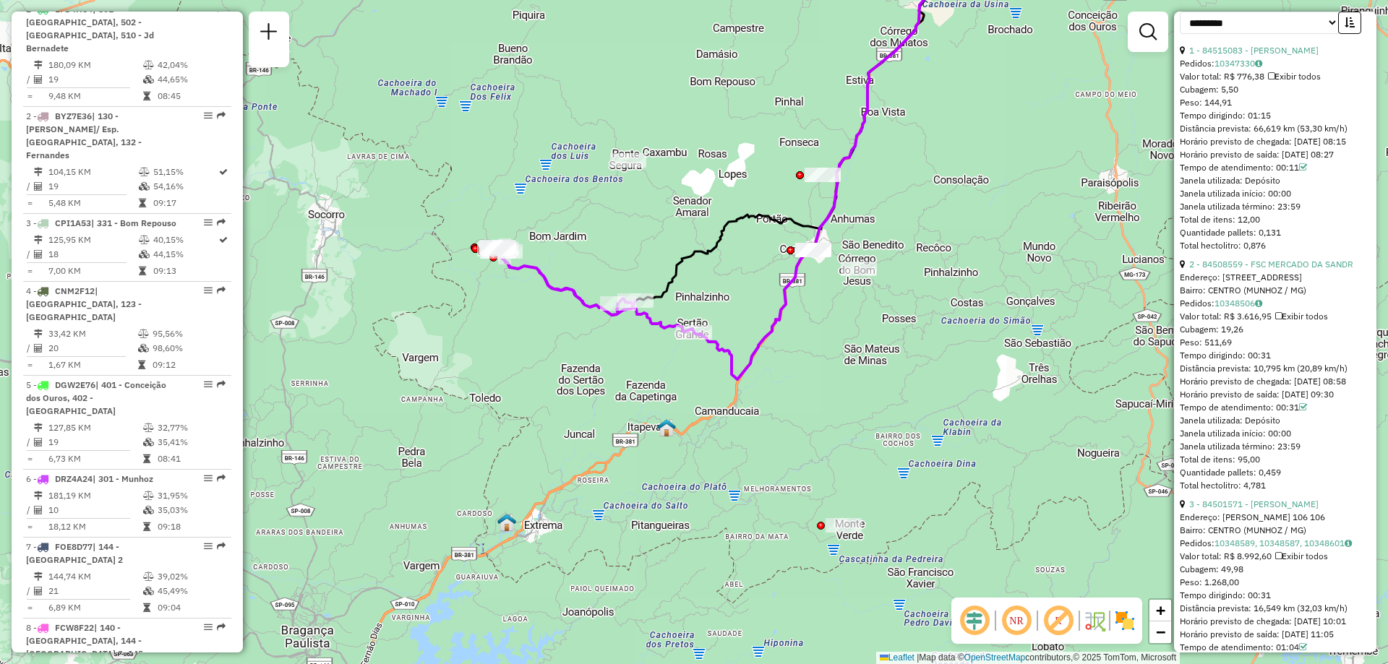
scroll to position [434, 0]
